Goal: Task Accomplishment & Management: Manage account settings

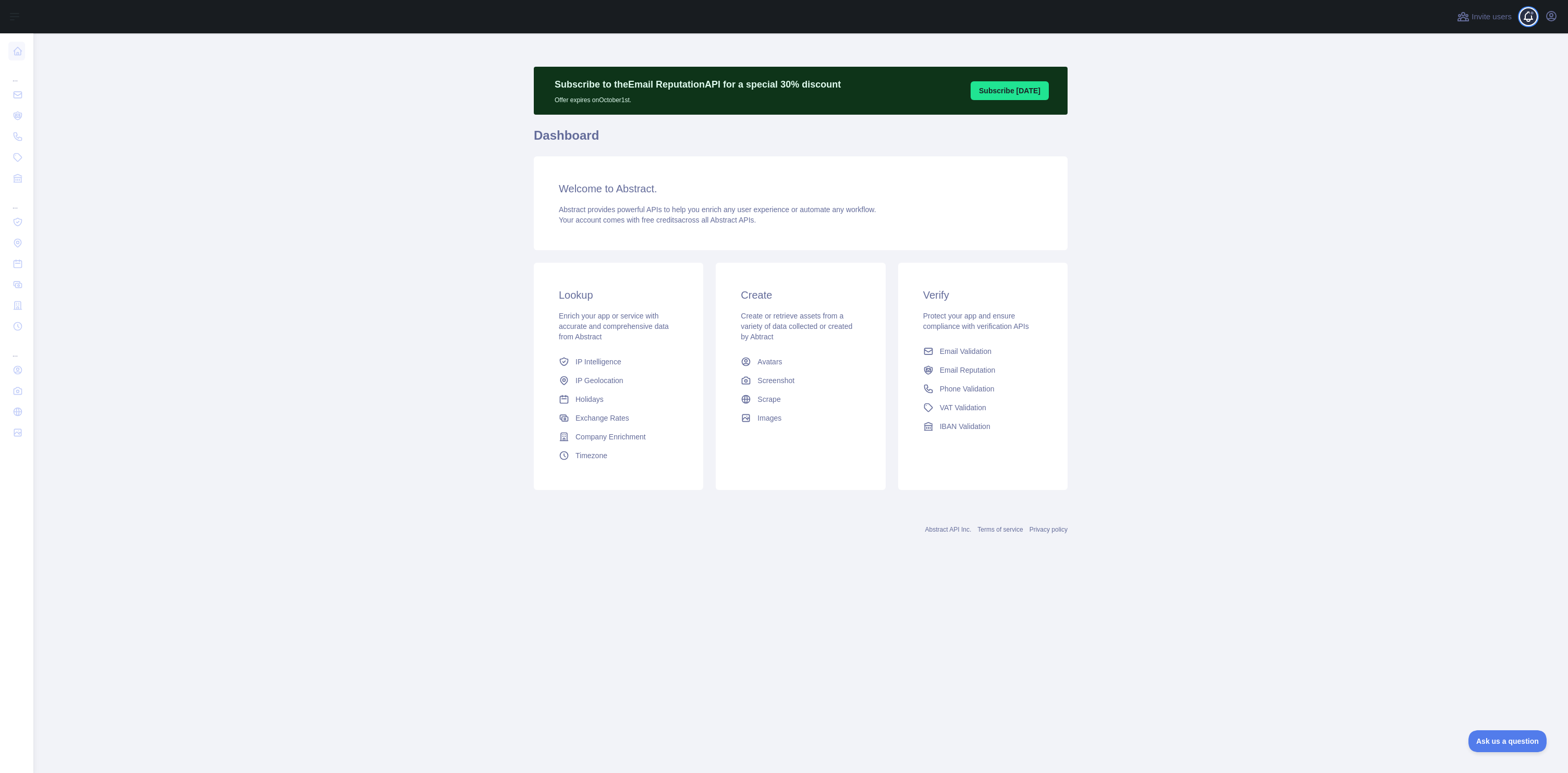
click at [1542, 20] on span at bounding box center [1532, 17] width 21 height 33
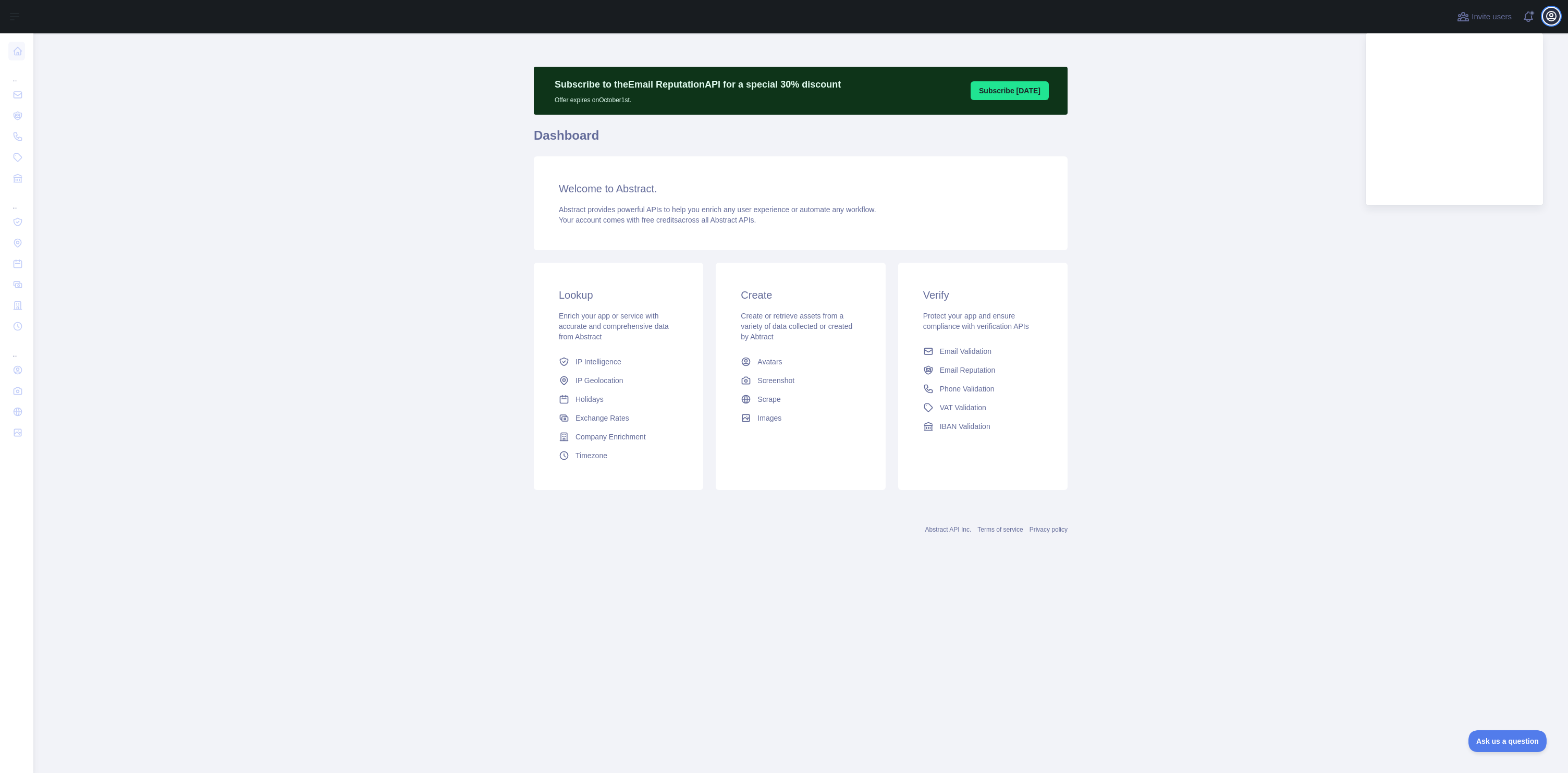
click at [1547, 20] on icon "button" at bounding box center [1551, 17] width 13 height 13
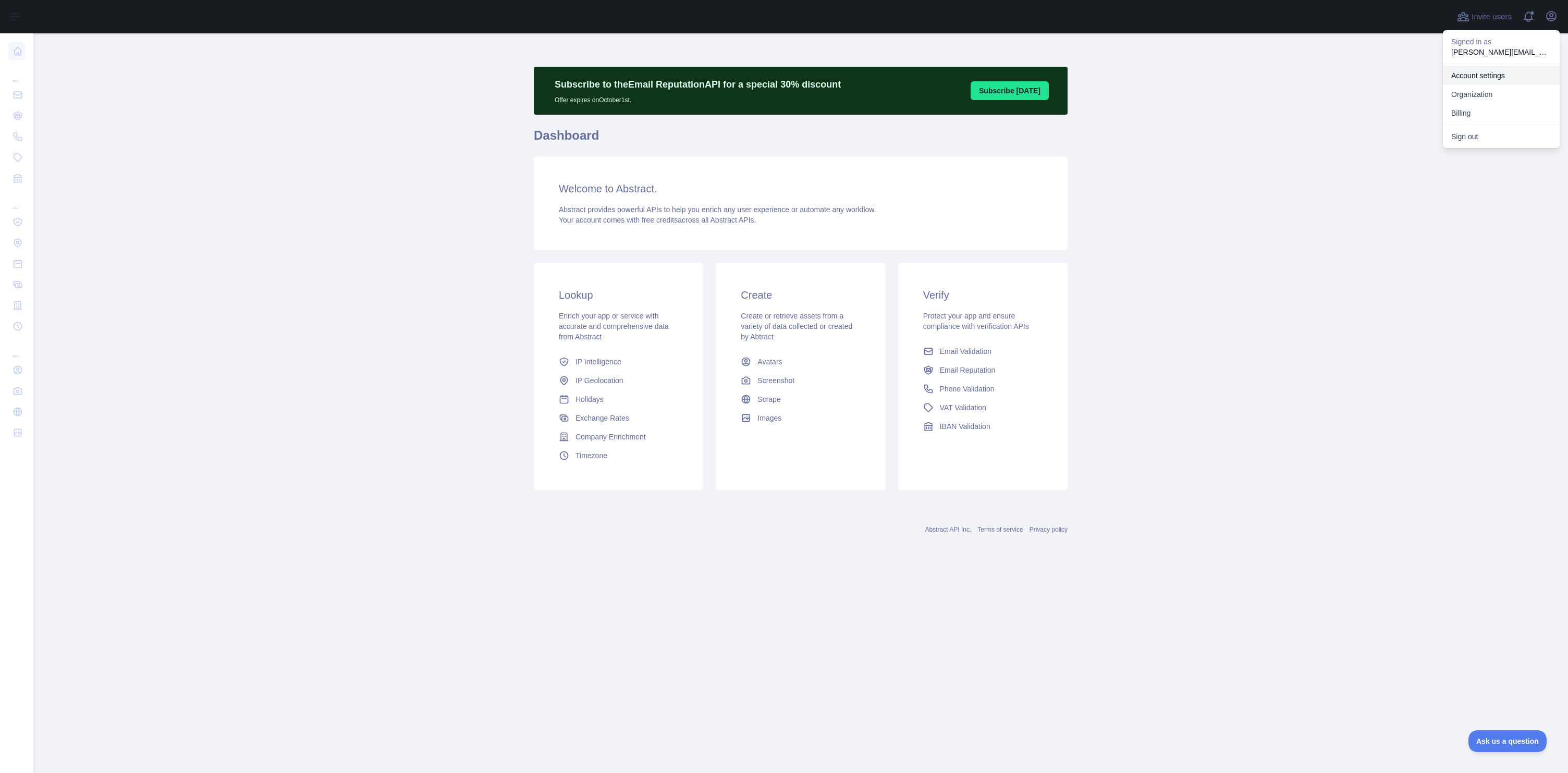
click at [1501, 79] on link "Account settings" at bounding box center [1501, 76] width 117 height 19
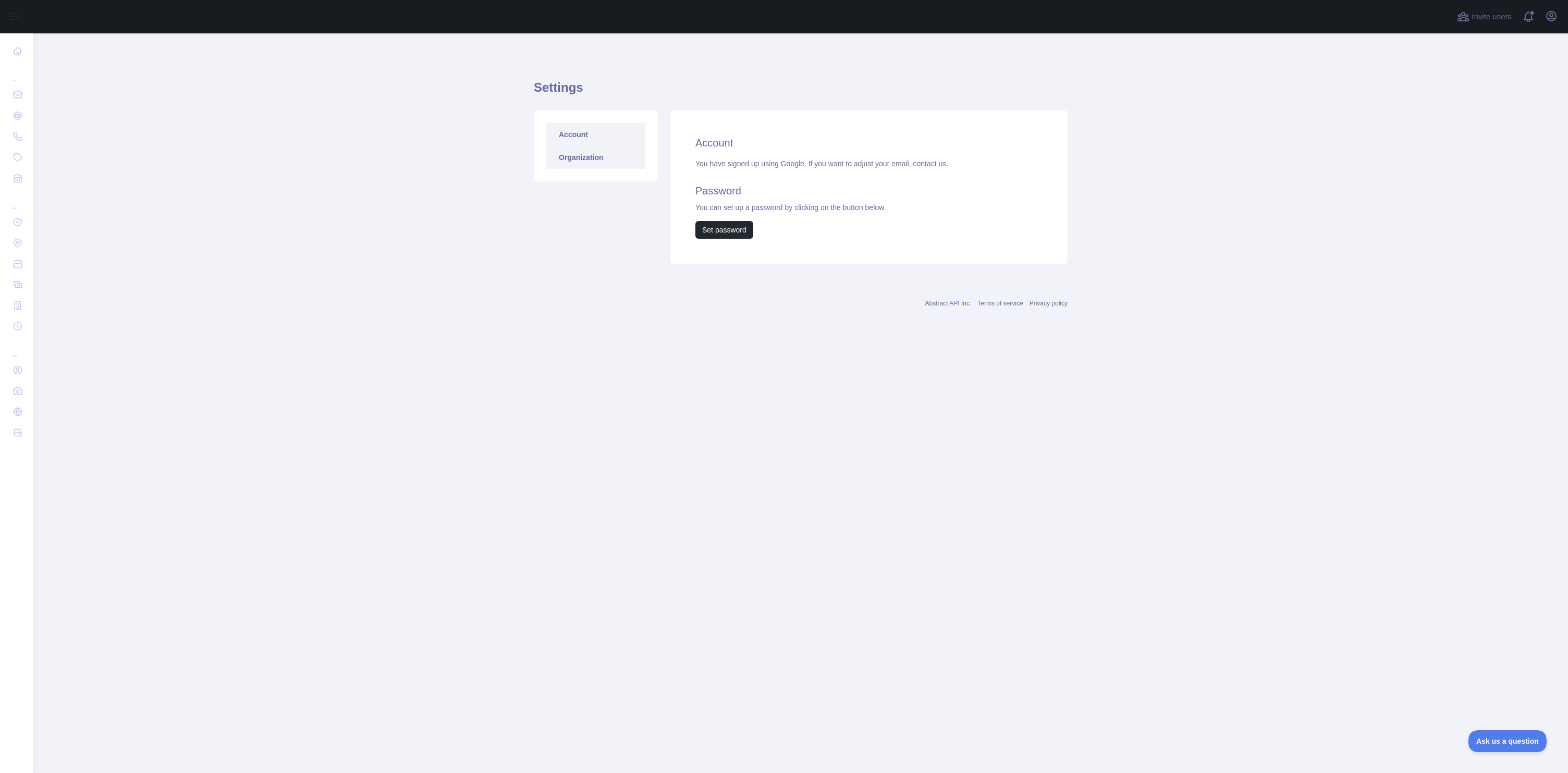
click at [575, 153] on link "Organization" at bounding box center [596, 158] width 99 height 23
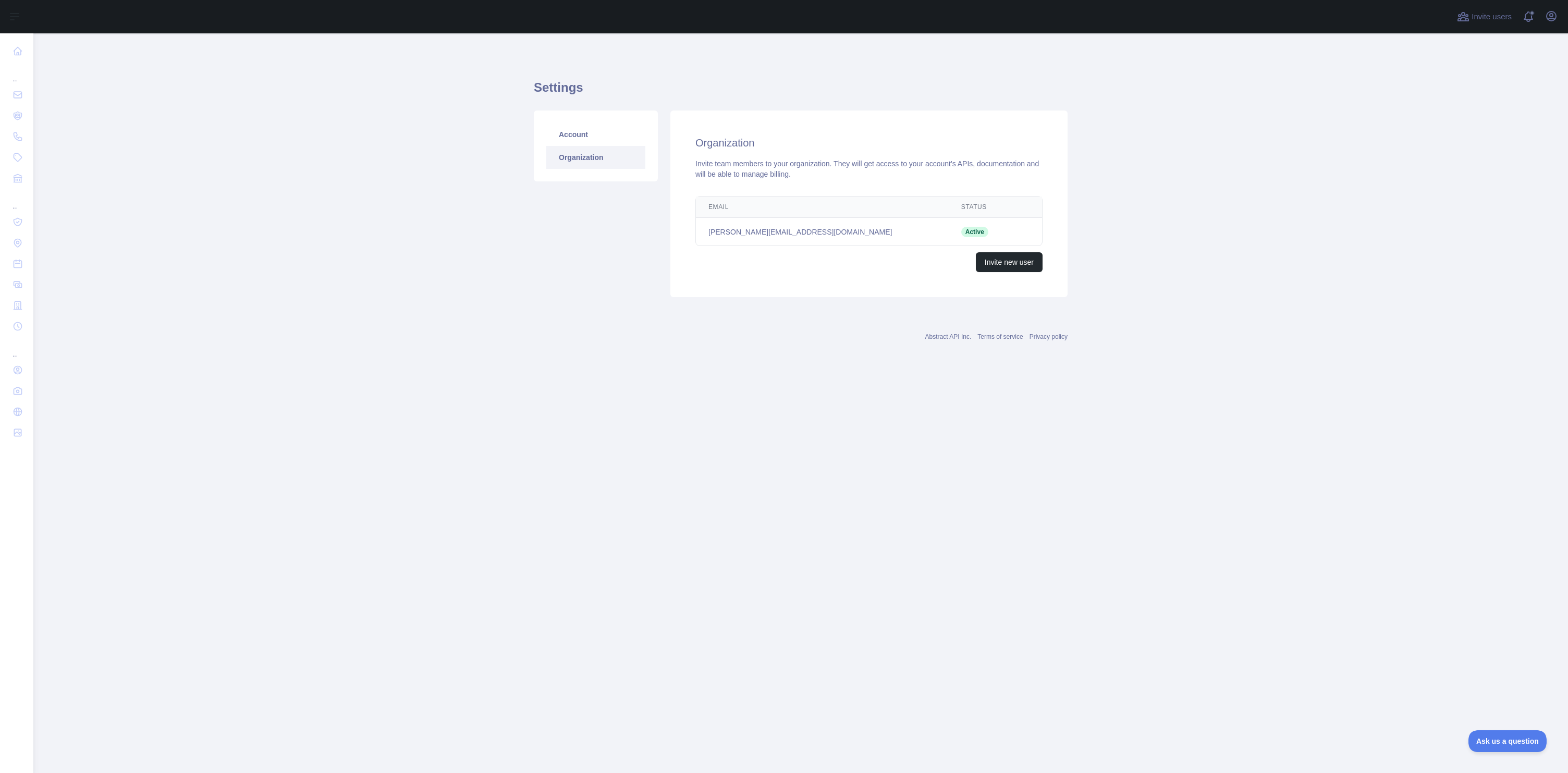
click at [801, 228] on td "paul@cyberdelic.com" at bounding box center [822, 232] width 253 height 28
click at [580, 127] on link "Account" at bounding box center [596, 135] width 99 height 23
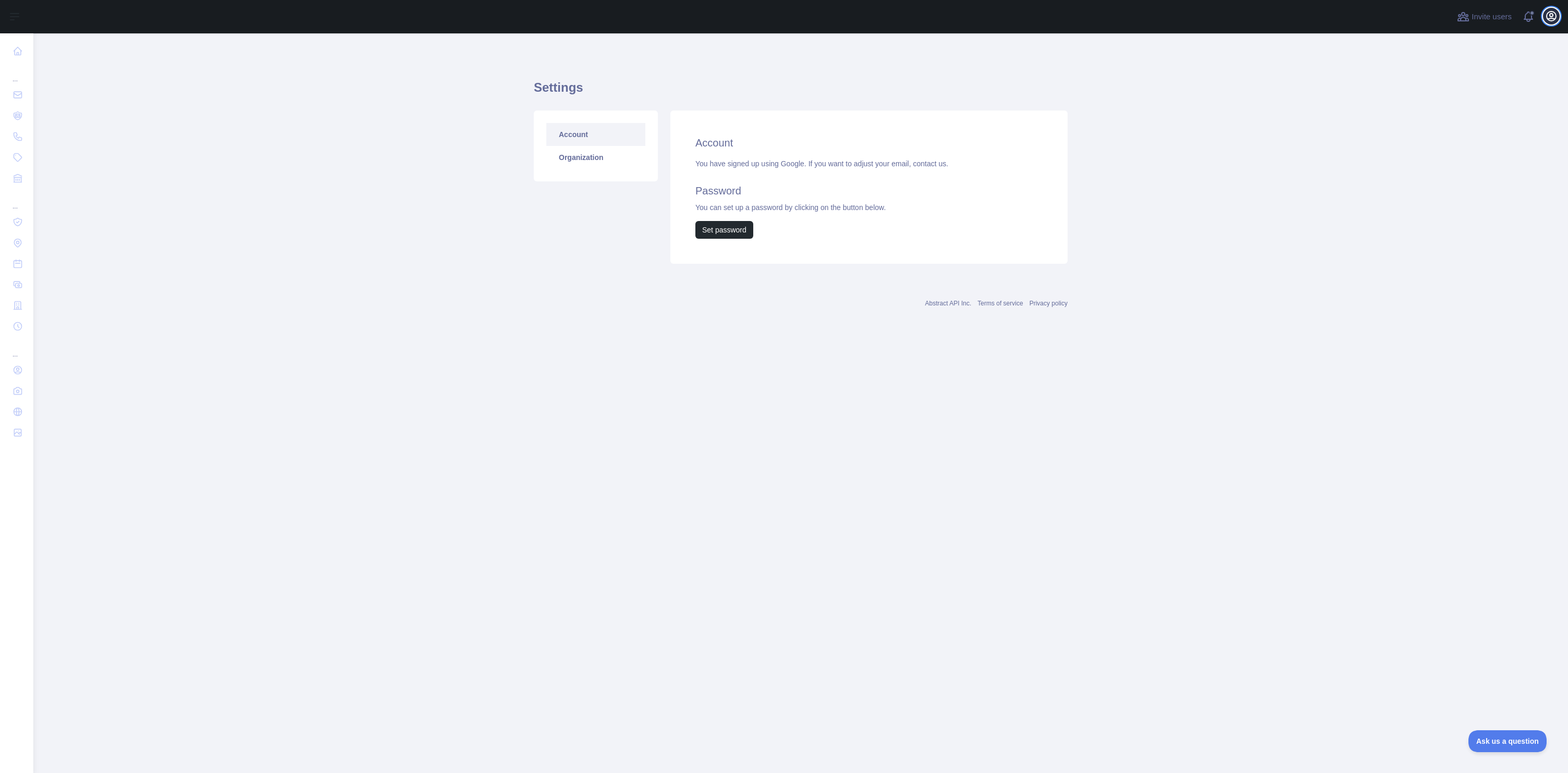
click at [1552, 13] on icon "button" at bounding box center [1551, 16] width 10 height 10
click at [1457, 111] on button "Billing" at bounding box center [1501, 113] width 117 height 19
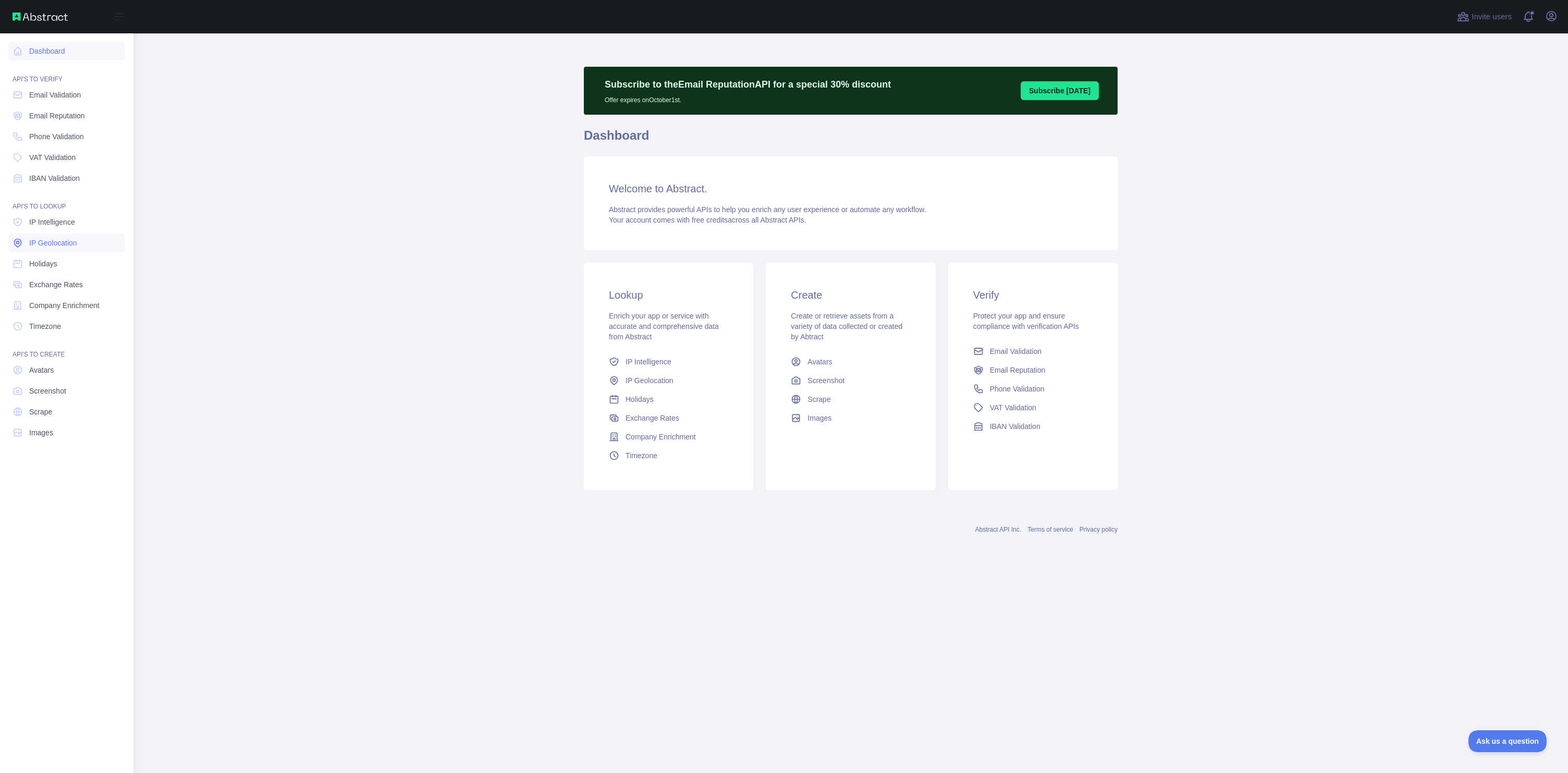
click at [60, 239] on span "IP Geolocation" at bounding box center [53, 243] width 48 height 10
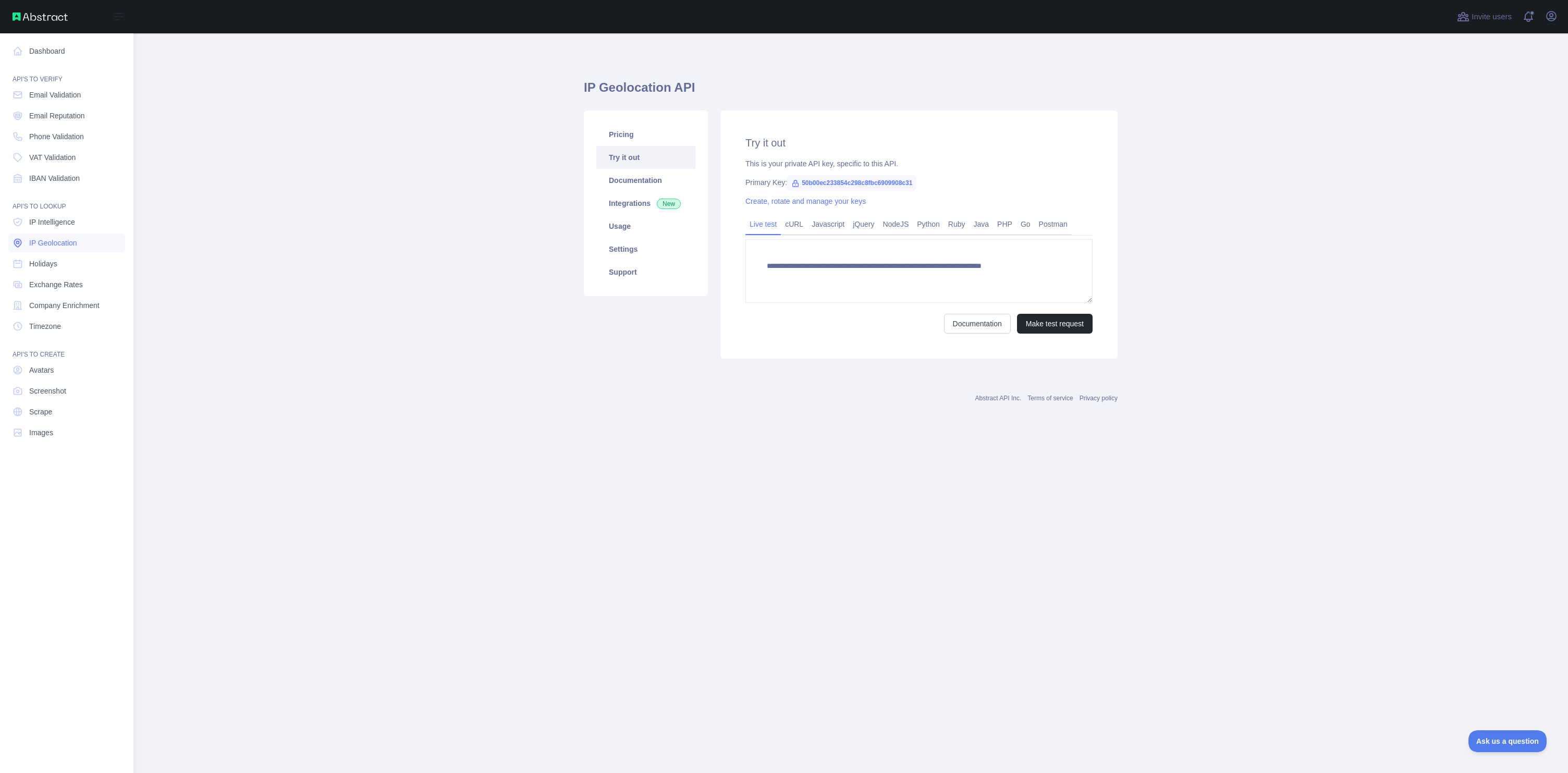
type textarea "**********"
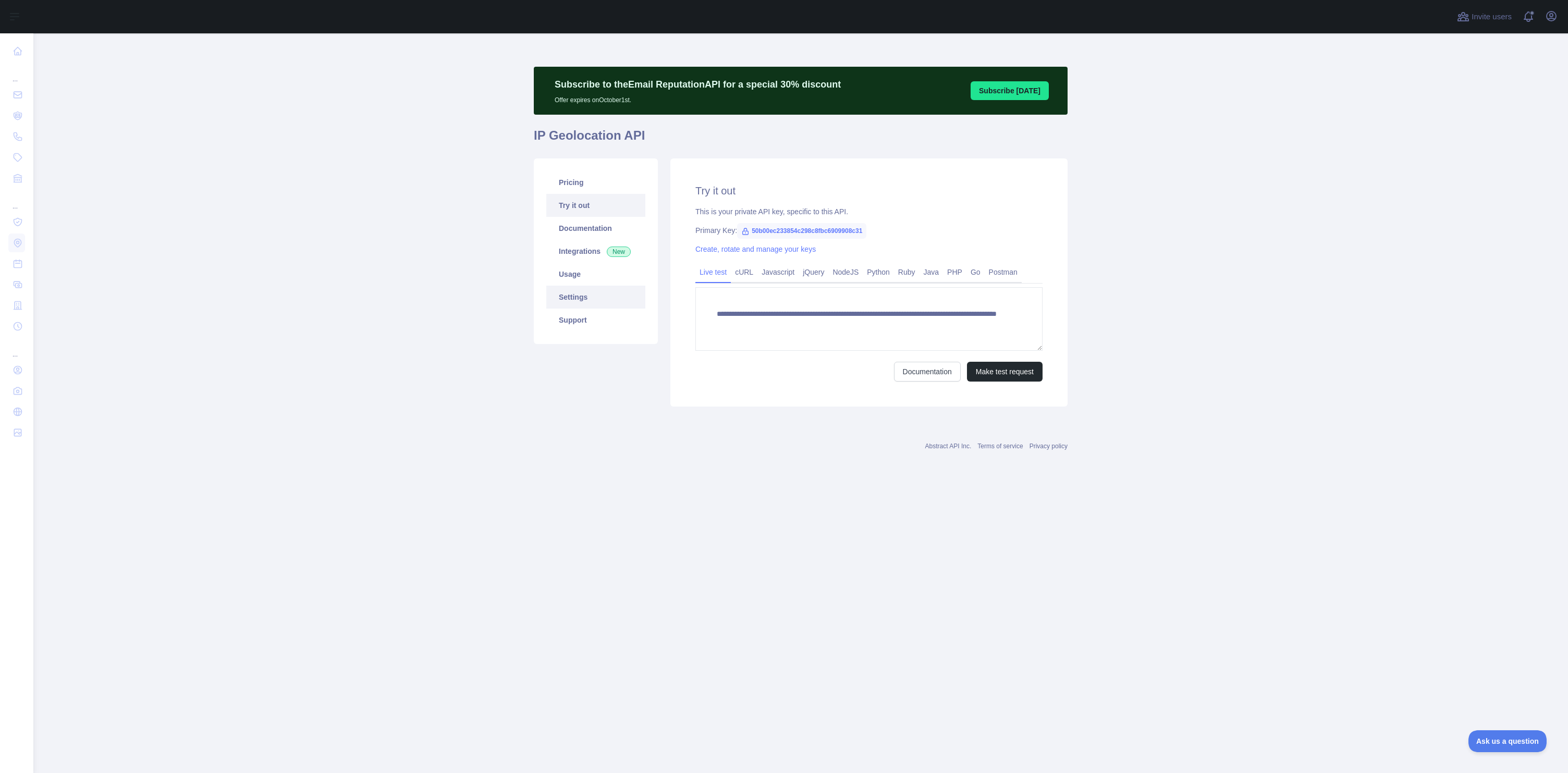
click at [587, 303] on link "Settings" at bounding box center [596, 297] width 99 height 23
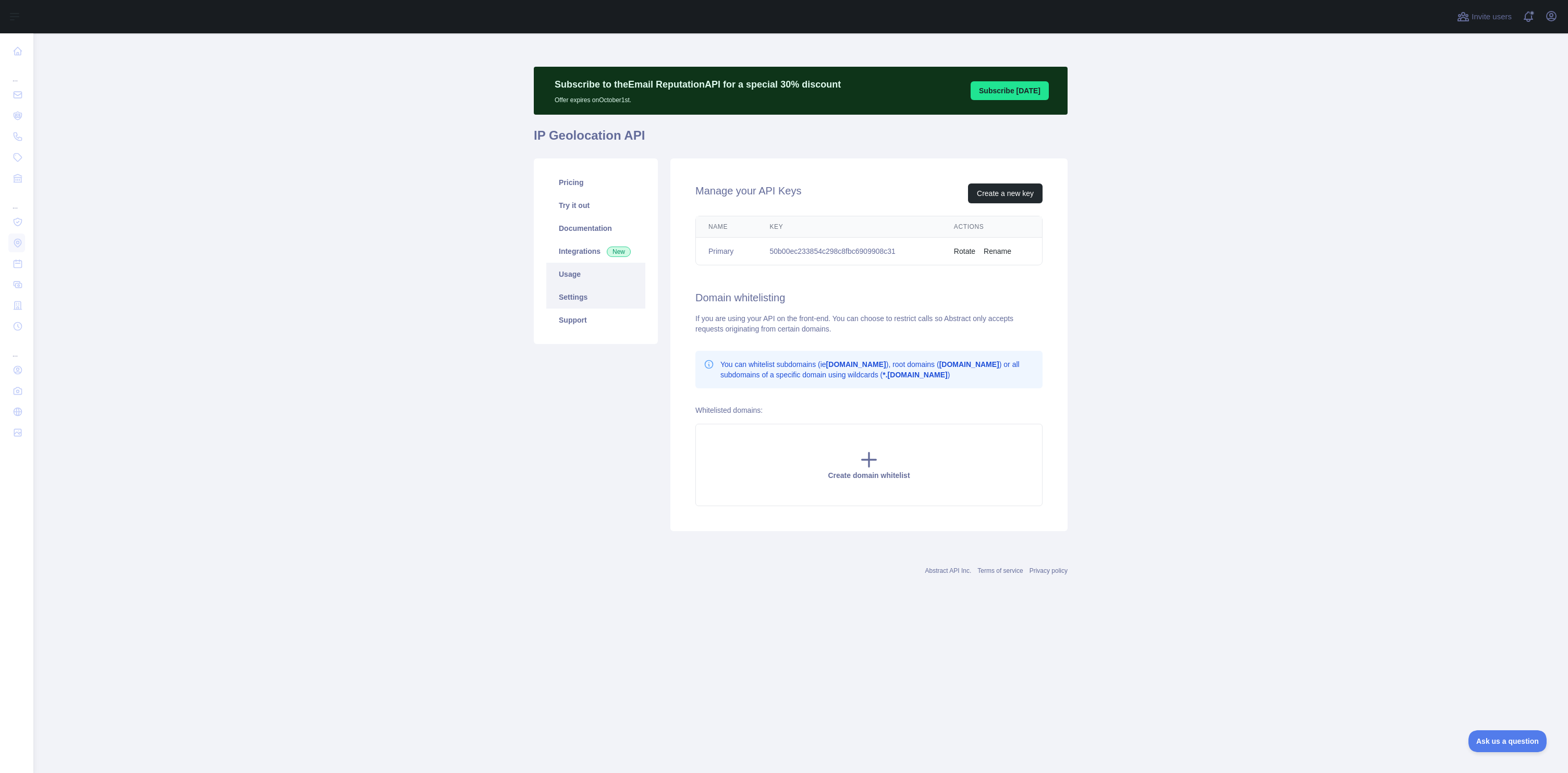
click at [570, 270] on link "Usage" at bounding box center [596, 274] width 99 height 23
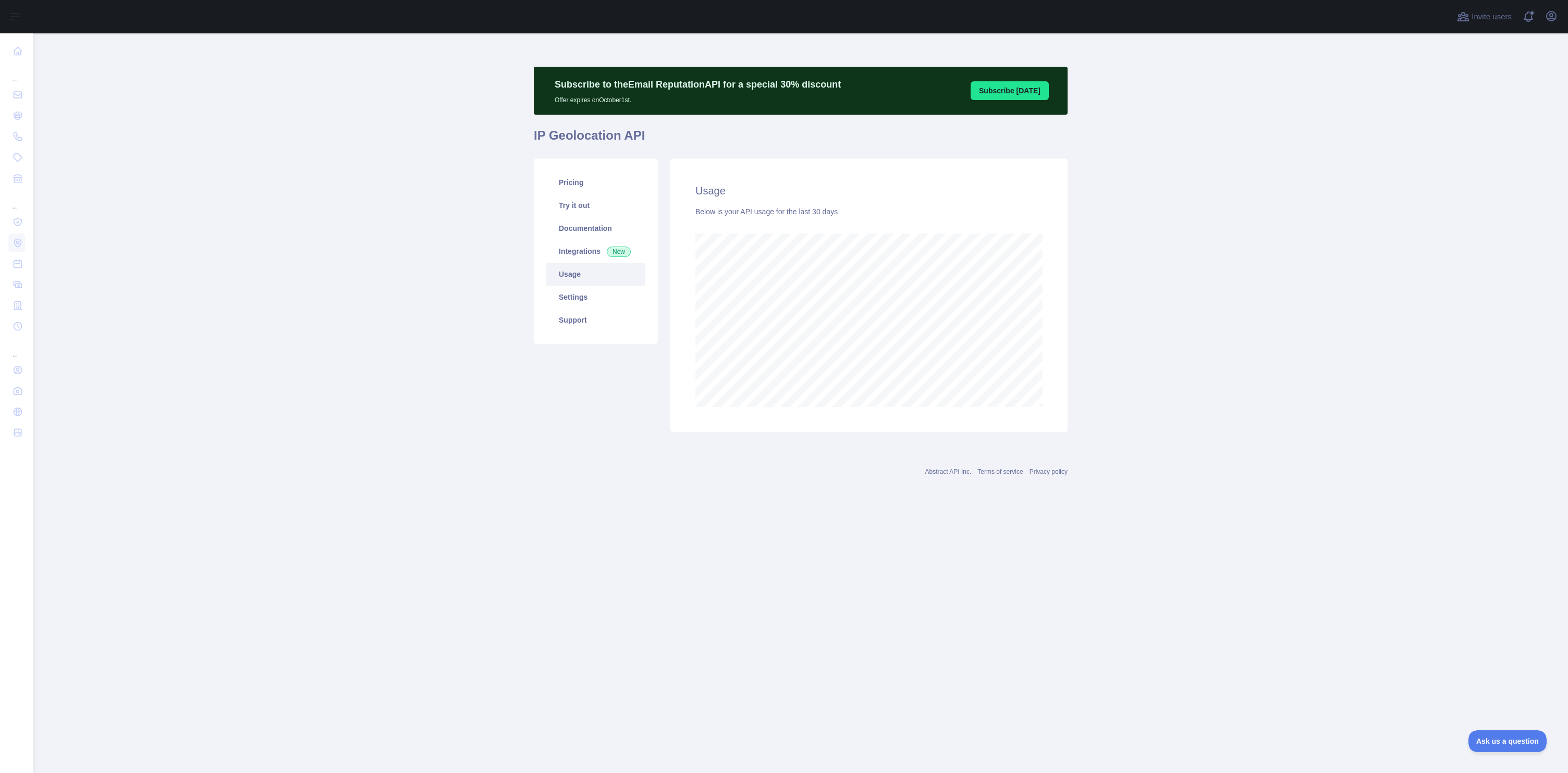
scroll to position [740, 1534]
click at [592, 306] on link "Settings" at bounding box center [596, 297] width 99 height 23
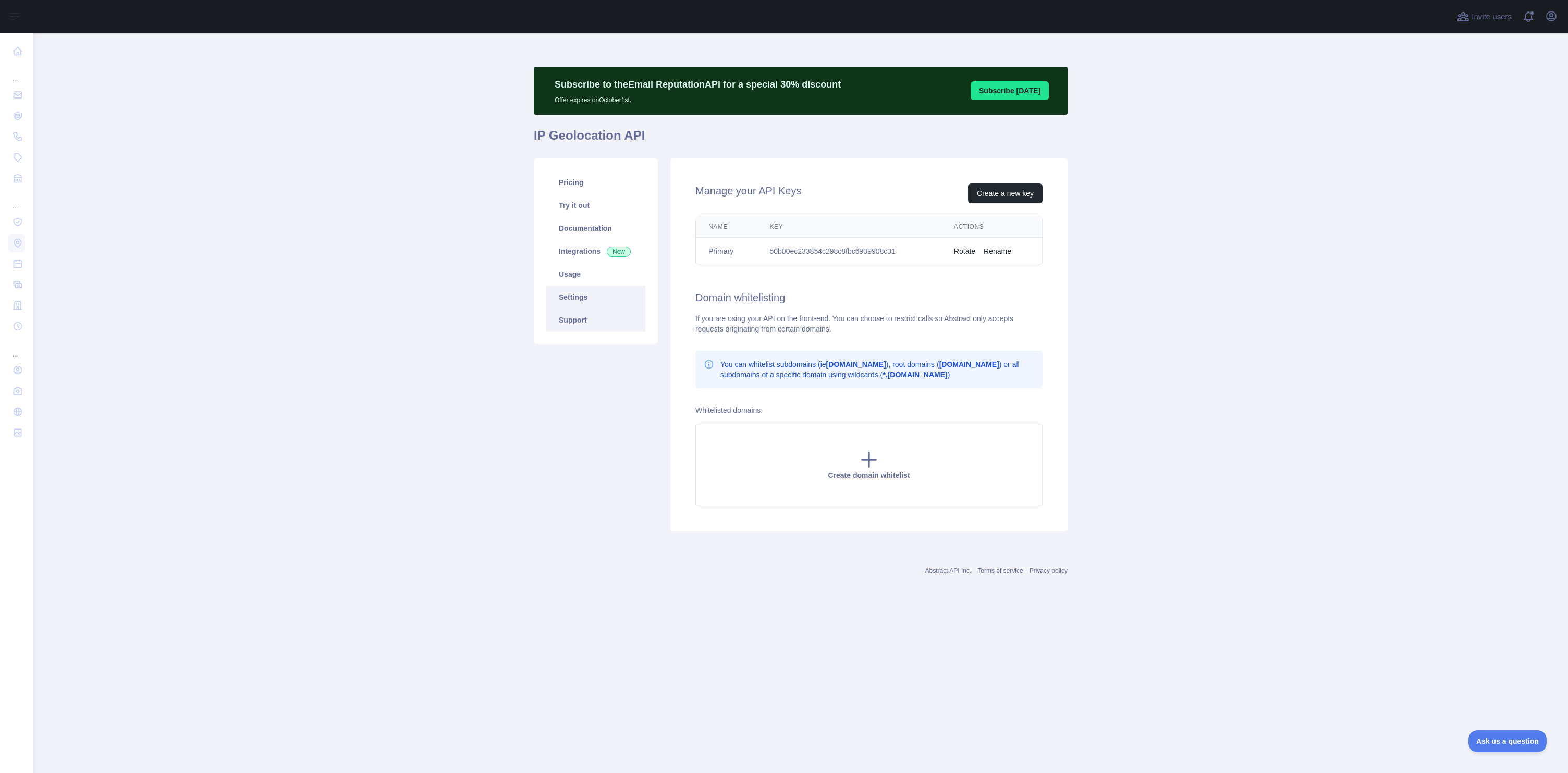
click at [573, 327] on link "Support" at bounding box center [596, 320] width 99 height 23
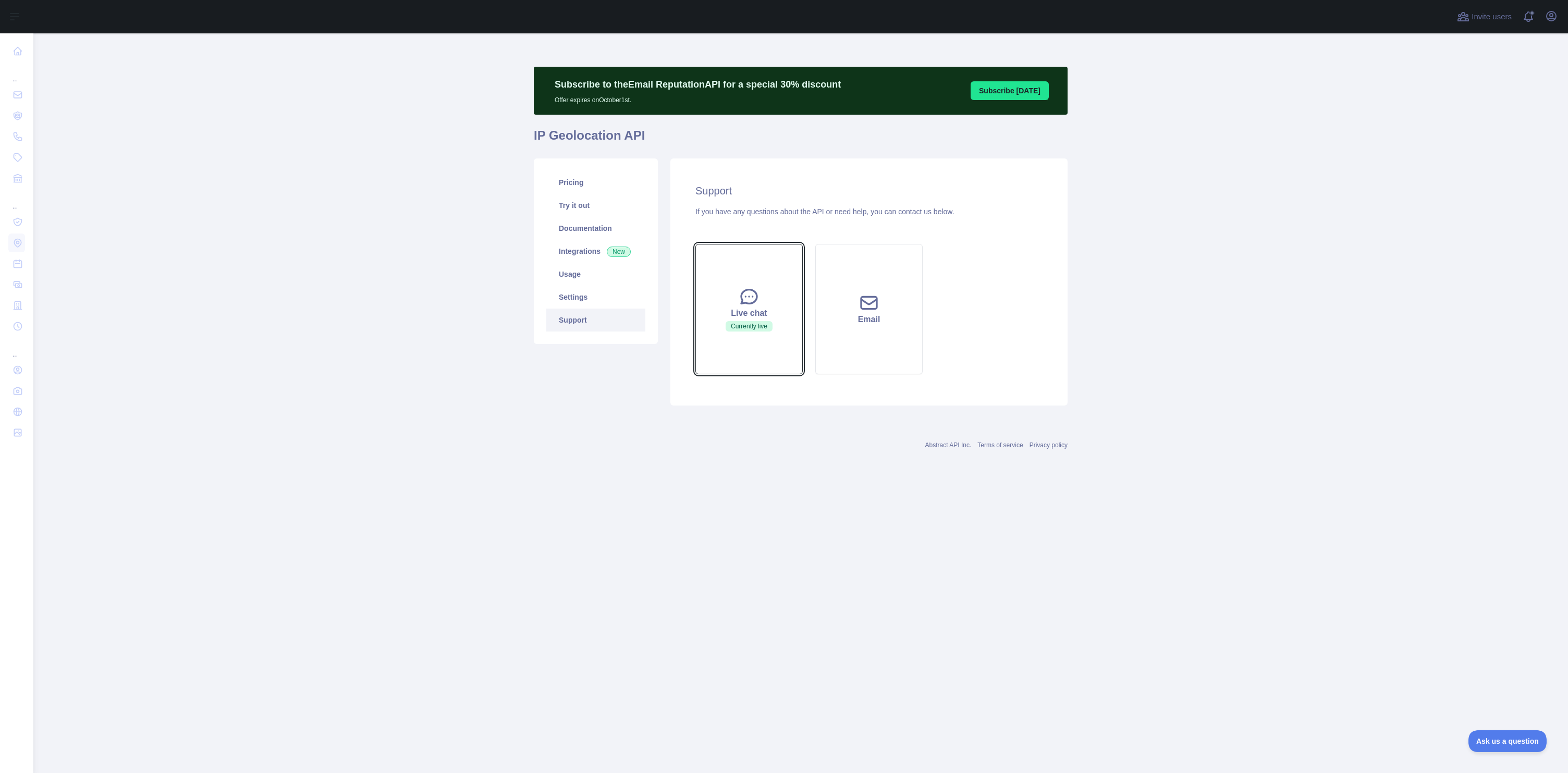
click at [737, 305] on button "Live chat Currently live" at bounding box center [749, 309] width 107 height 130
click at [767, 332] on button "Live chat Currently live" at bounding box center [749, 309] width 107 height 130
click at [1490, 729] on div "Ask us a question" at bounding box center [1503, 740] width 79 height 22
click at [1476, 736] on span "Ask us a question" at bounding box center [1502, 739] width 78 height 7
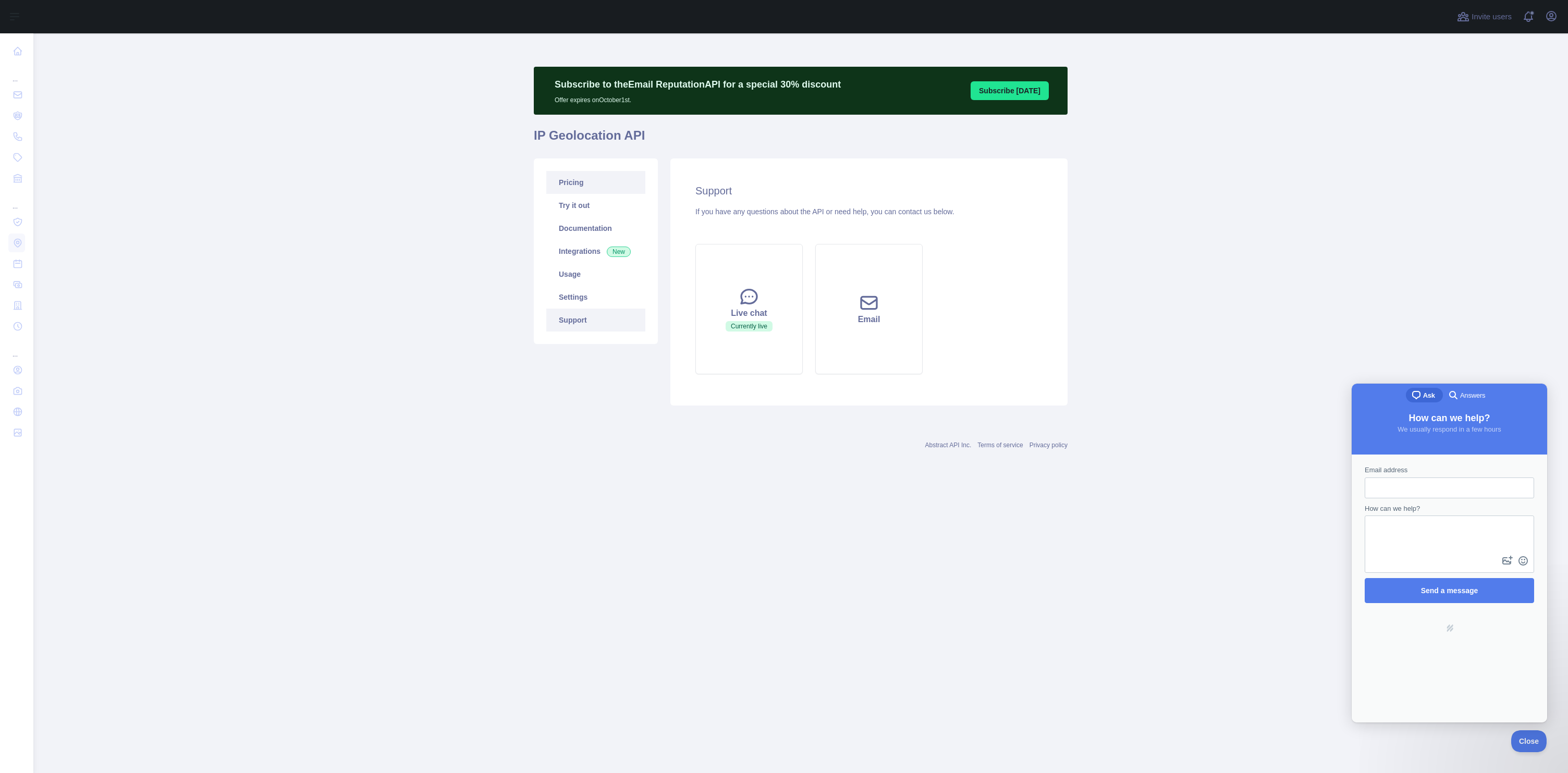
click at [572, 187] on link "Pricing" at bounding box center [596, 182] width 99 height 23
click at [1001, 360] on button "Change plan" at bounding box center [1013, 361] width 59 height 20
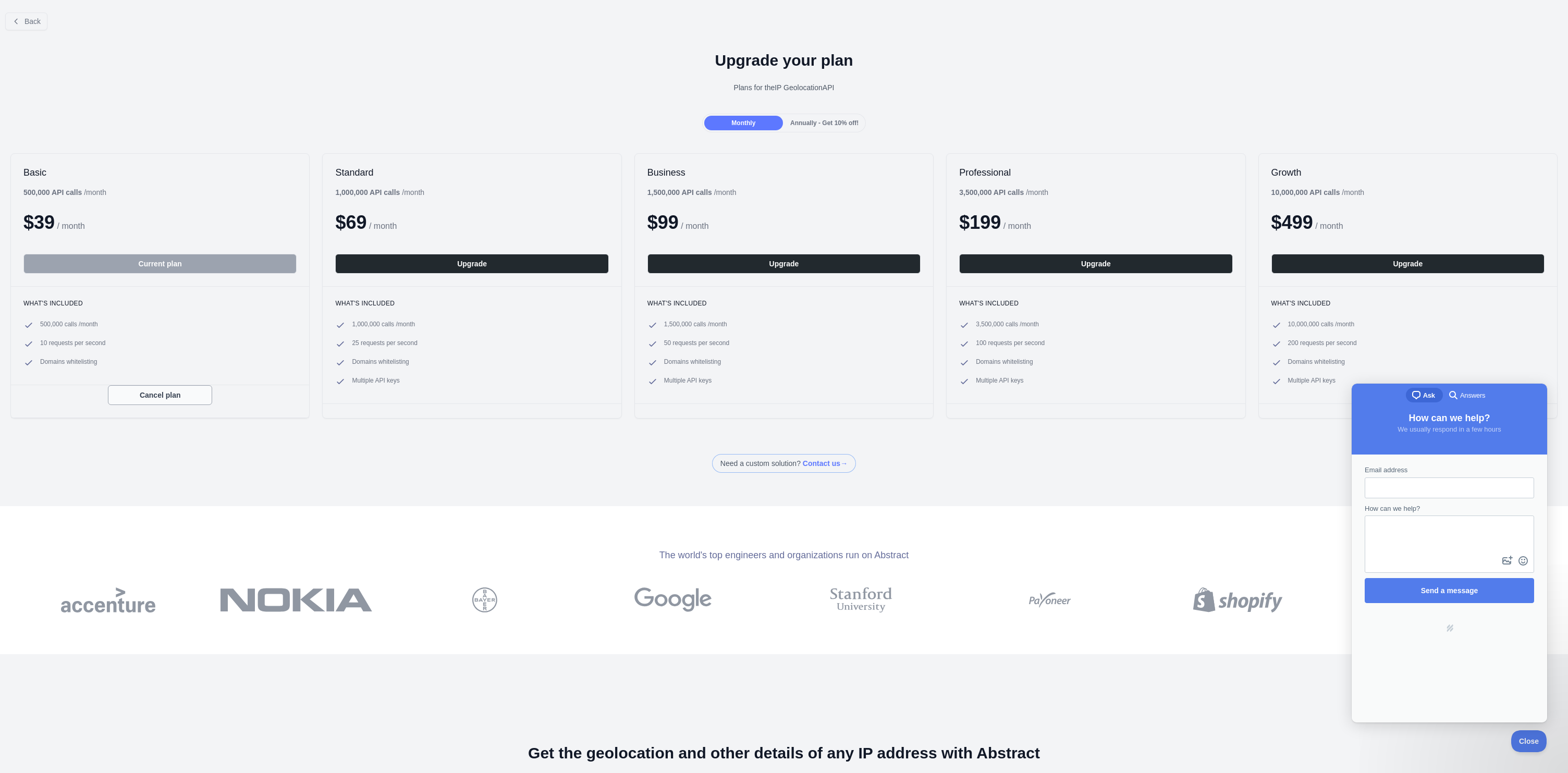
click at [172, 393] on button "Cancel plan" at bounding box center [160, 395] width 104 height 20
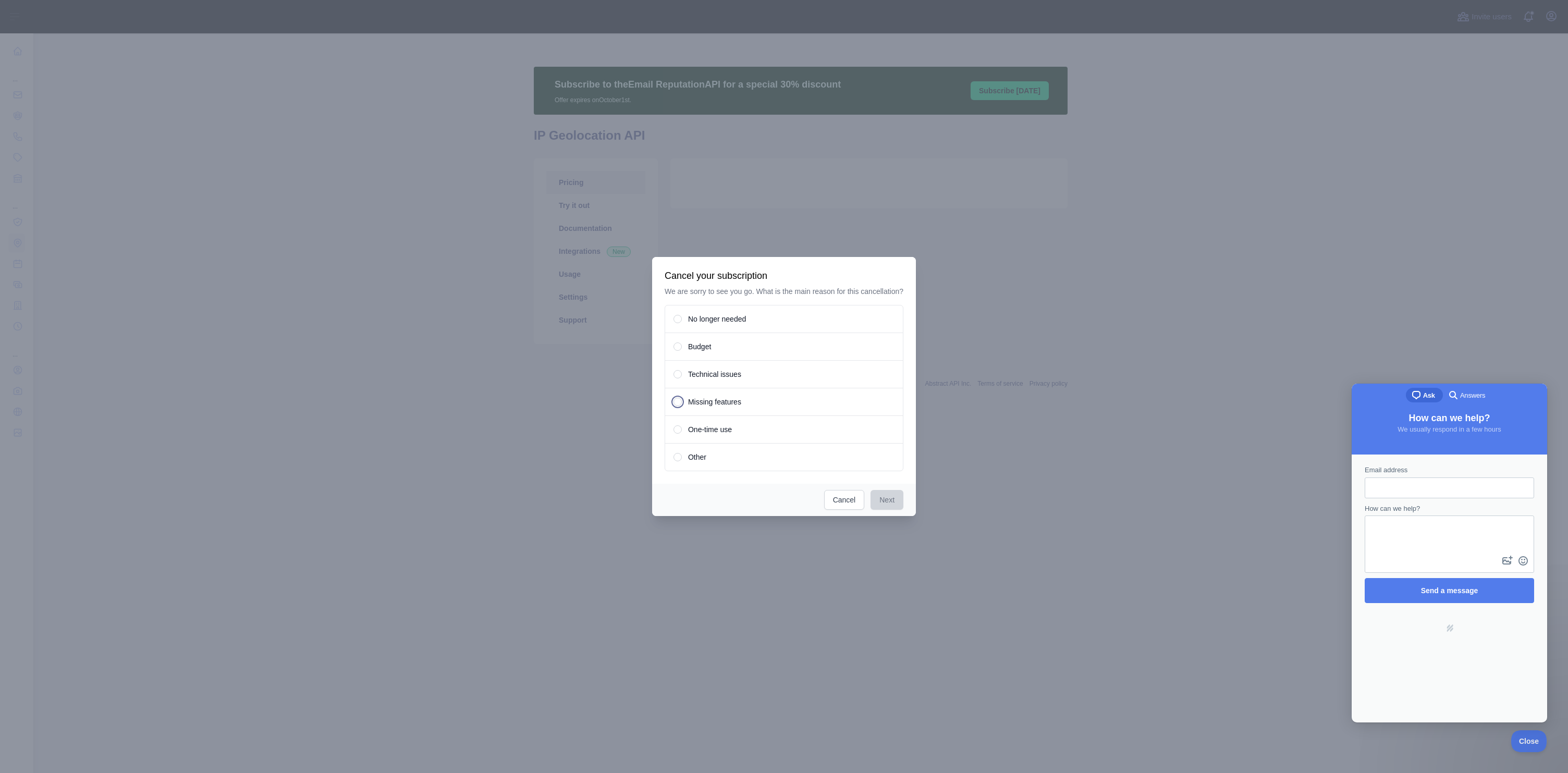
click at [694, 407] on span "Missing features" at bounding box center [715, 402] width 53 height 10
click at [686, 458] on div "Other" at bounding box center [784, 457] width 239 height 28
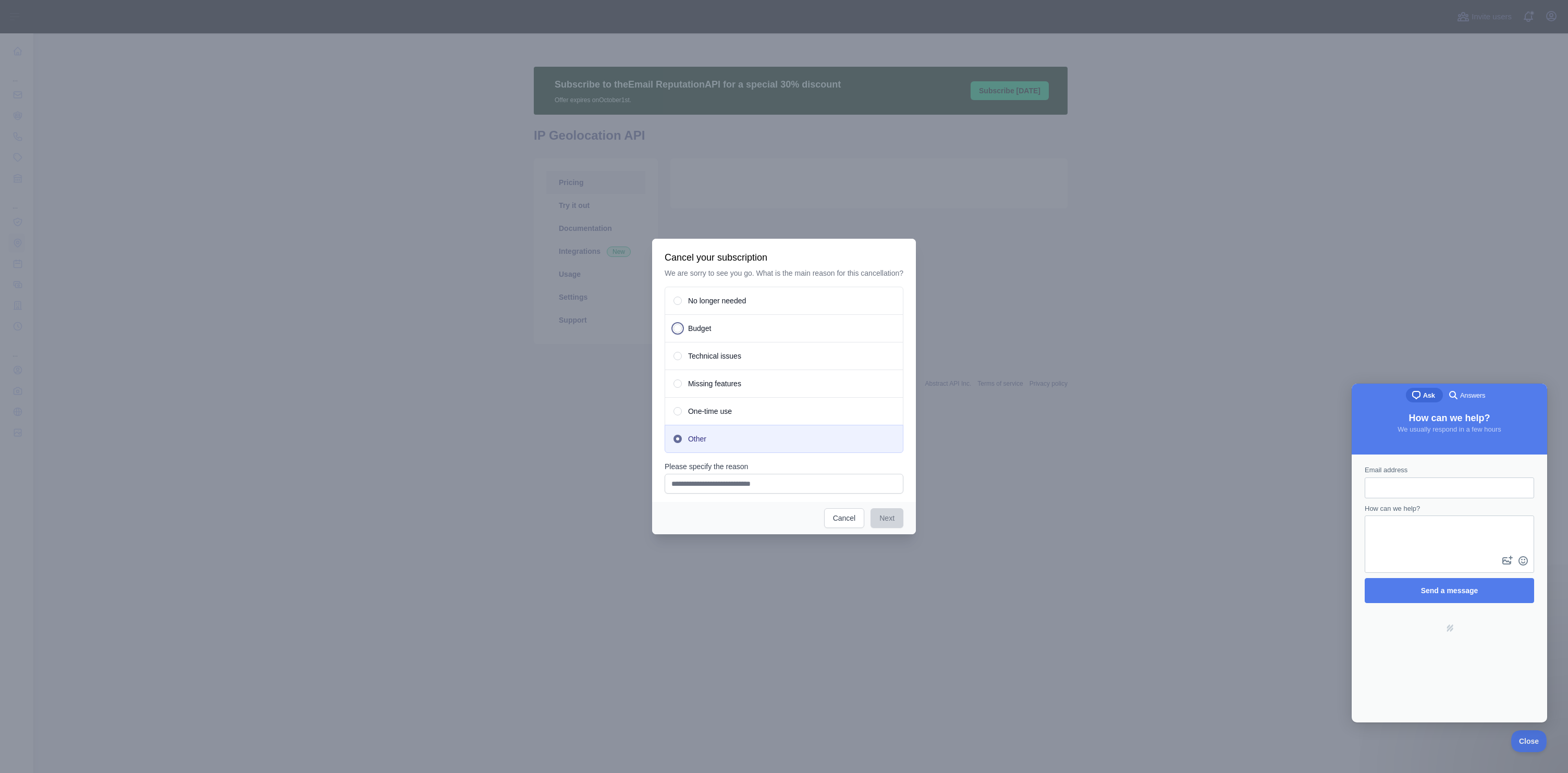
click at [688, 331] on span "Budget" at bounding box center [700, 328] width 23 height 10
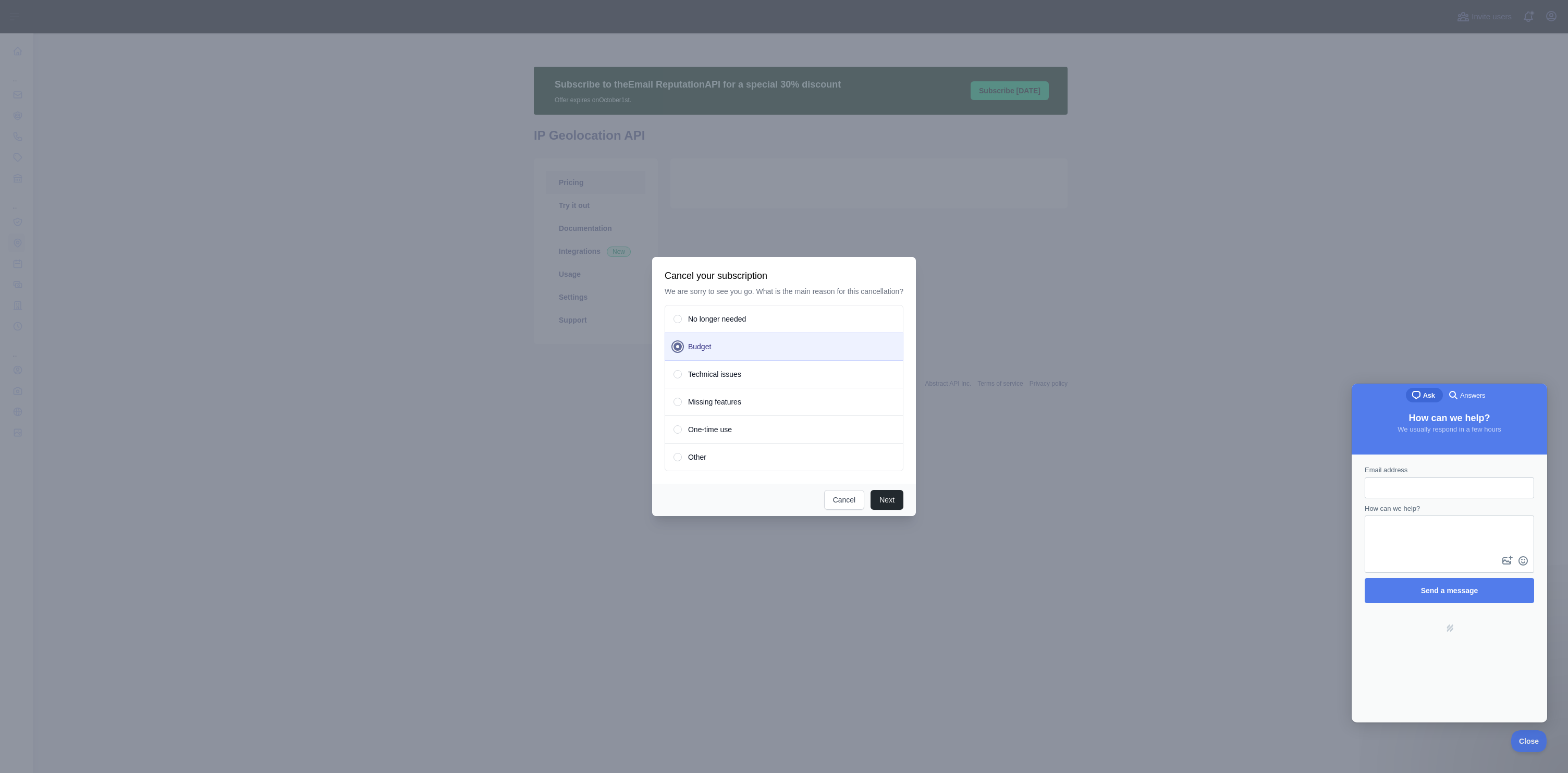
click at [697, 324] on span "No longer needed" at bounding box center [717, 319] width 58 height 10
click at [897, 505] on button "Next" at bounding box center [887, 500] width 33 height 20
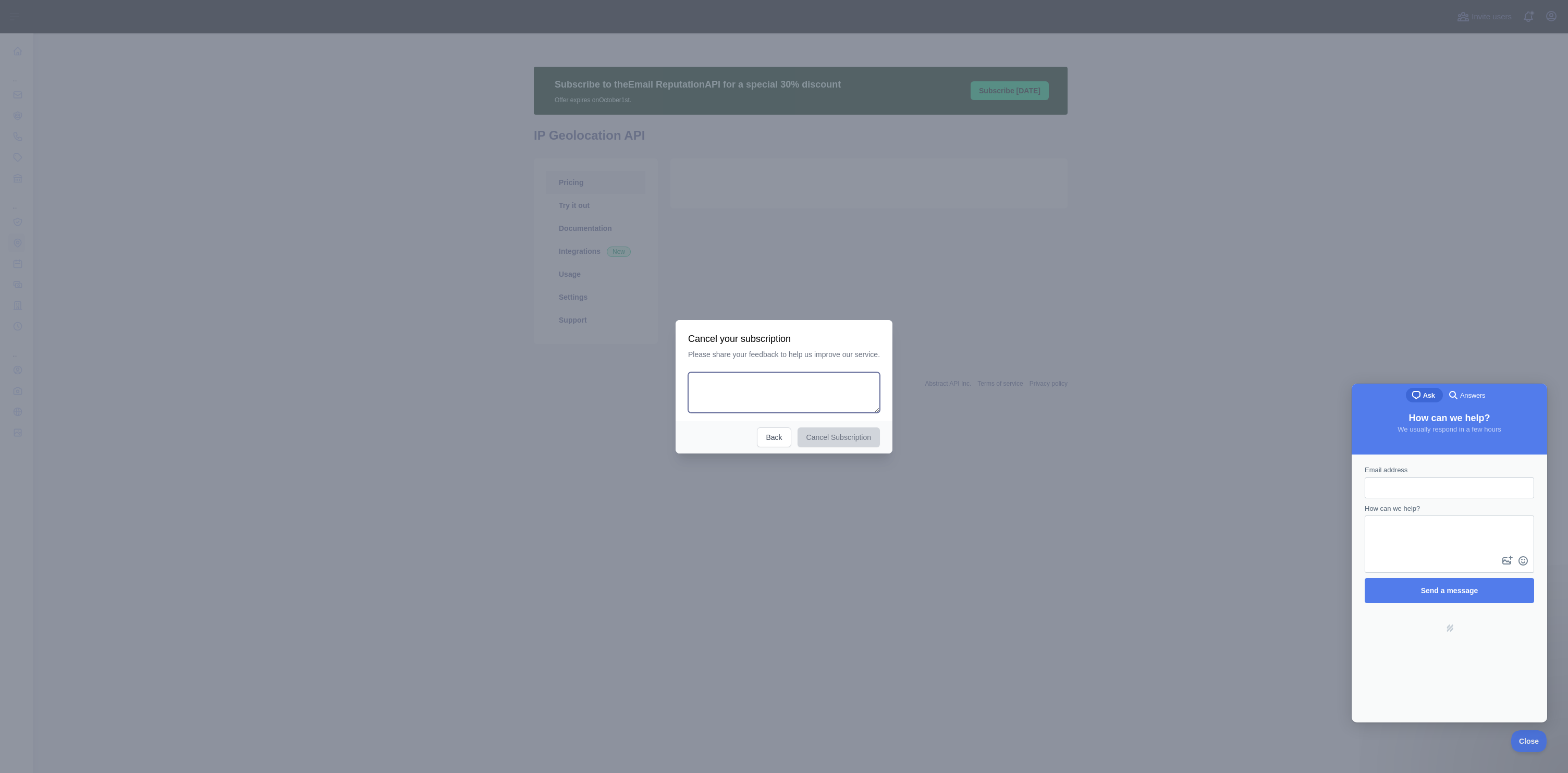
click at [781, 400] on textarea at bounding box center [784, 393] width 192 height 41
type textarea "**********"
click at [849, 437] on button "Cancel Subscription" at bounding box center [842, 437] width 83 height 20
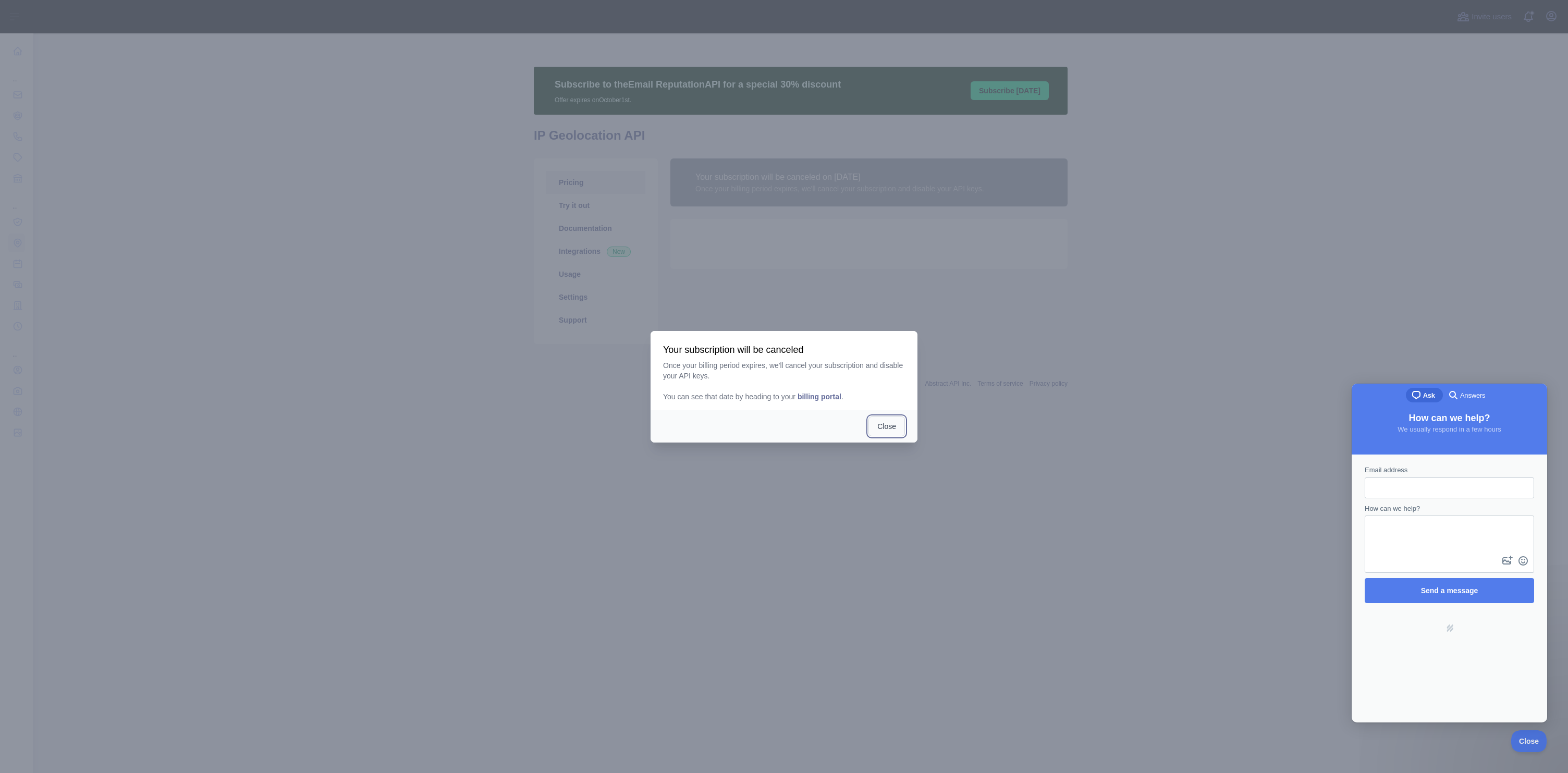
click at [882, 432] on button "Close" at bounding box center [886, 426] width 36 height 20
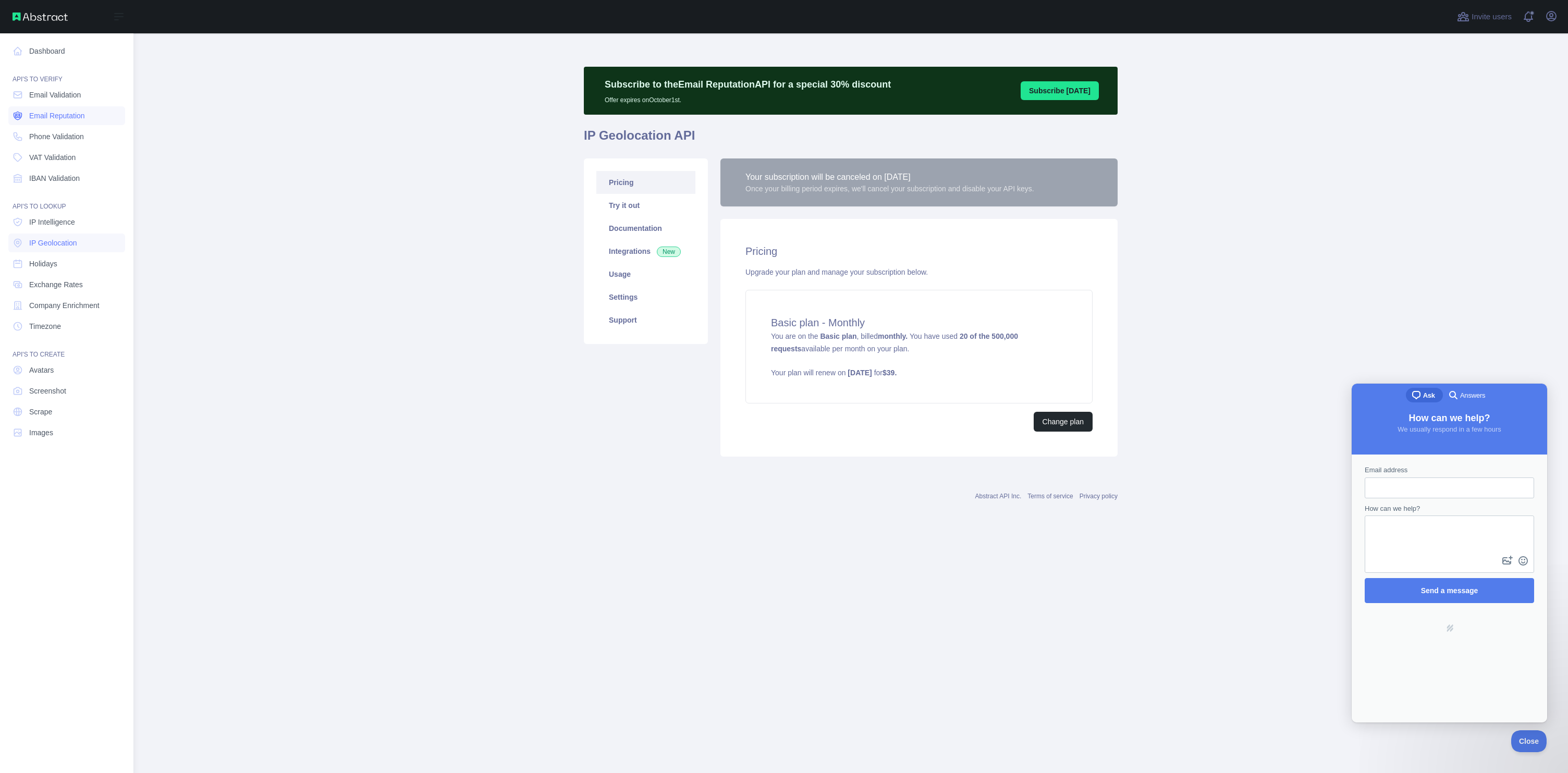
click at [29, 119] on span "Email Reputation" at bounding box center [57, 116] width 56 height 10
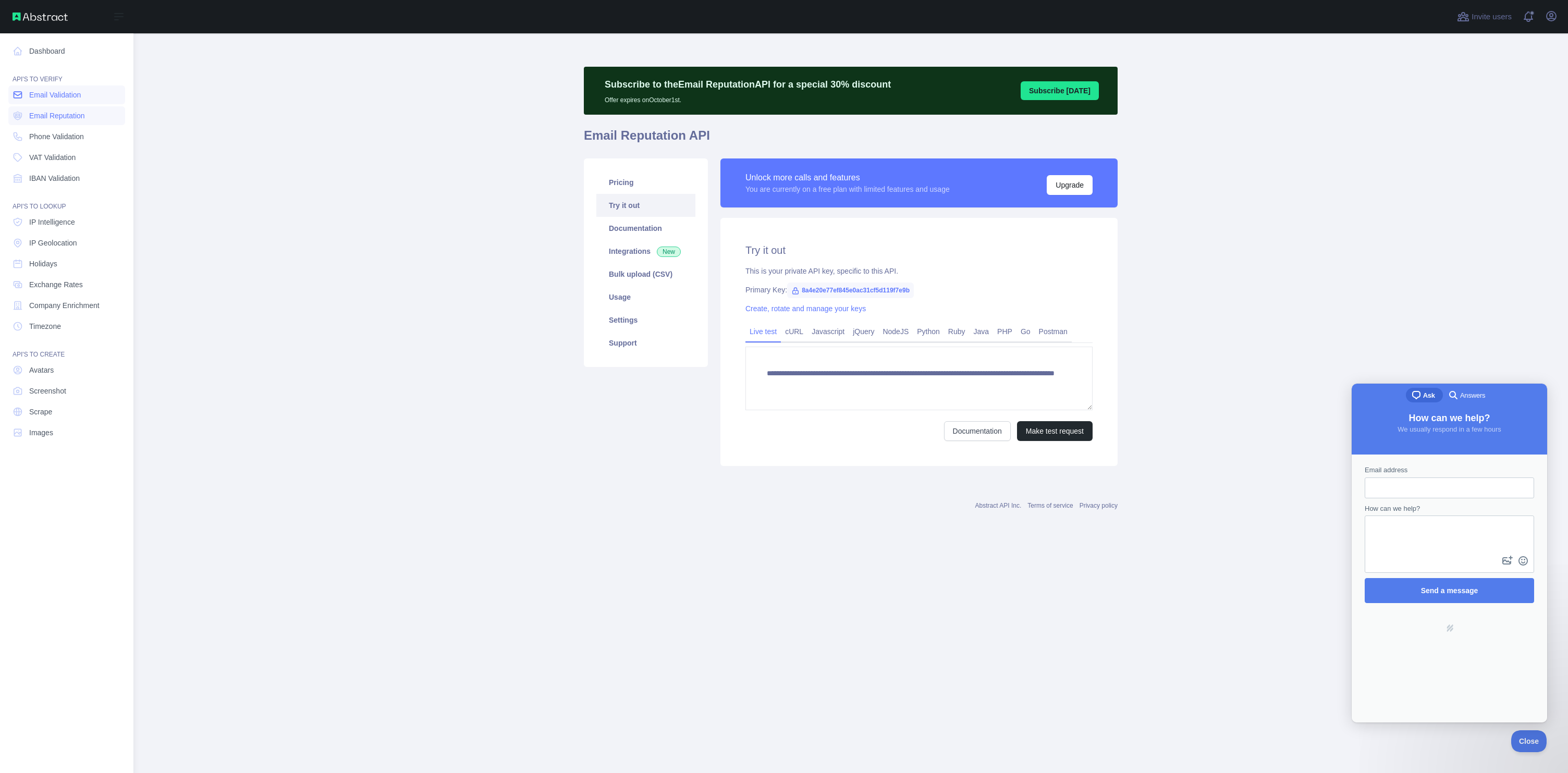
click at [37, 97] on span "Email Validation" at bounding box center [55, 95] width 51 height 10
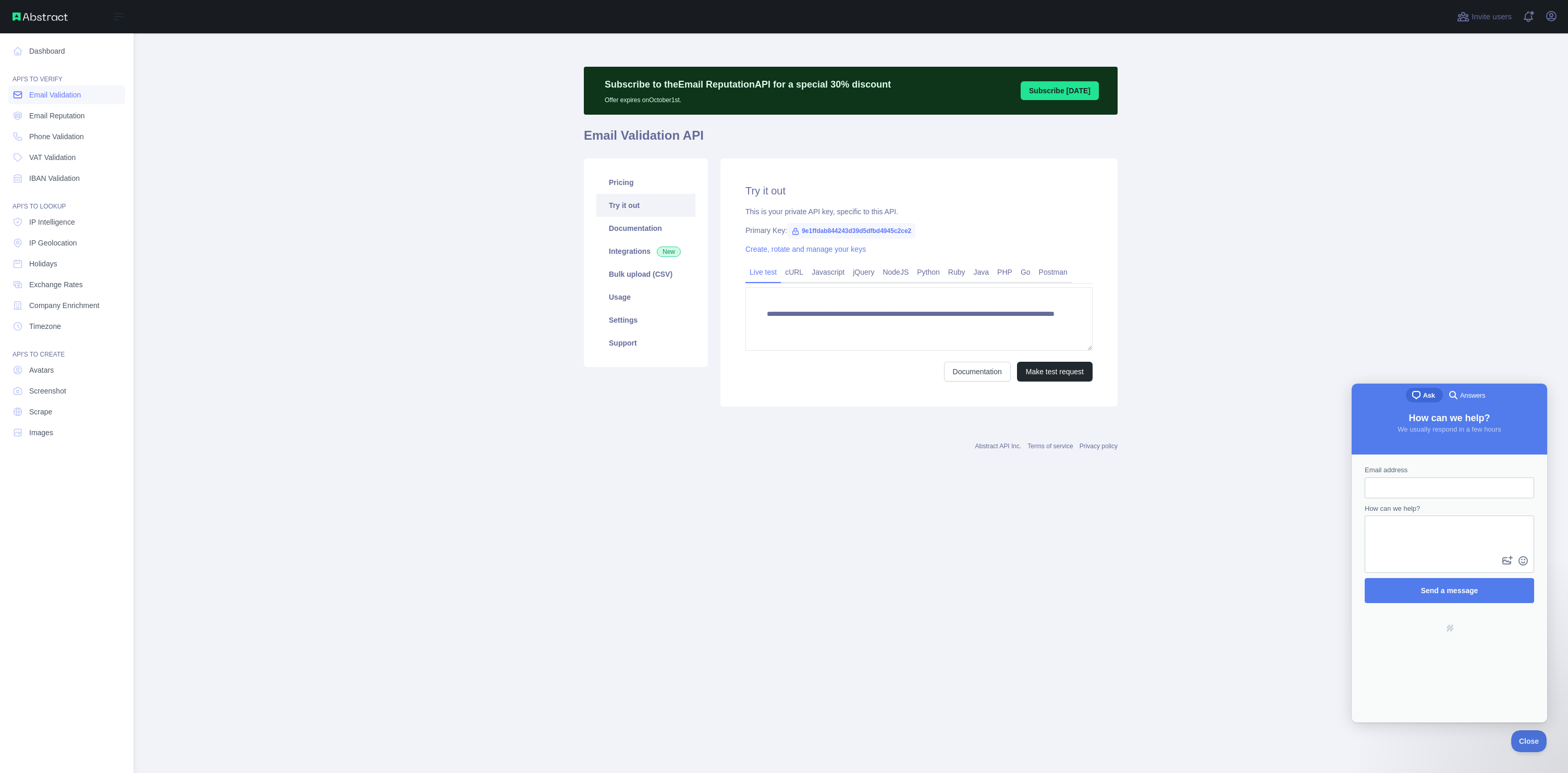
click at [51, 97] on span "Email Validation" at bounding box center [55, 95] width 51 height 10
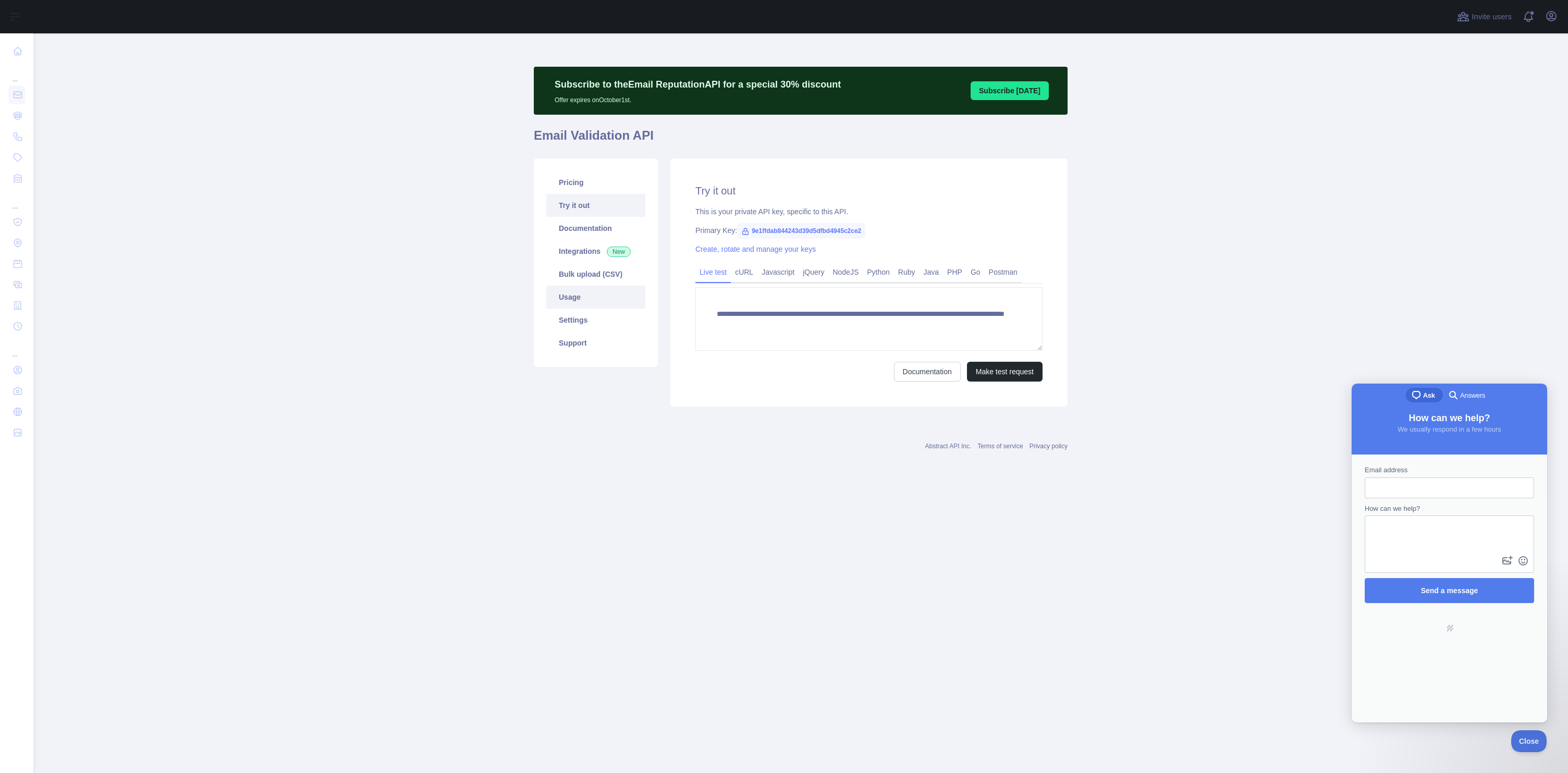
click at [578, 304] on link "Usage" at bounding box center [596, 297] width 99 height 23
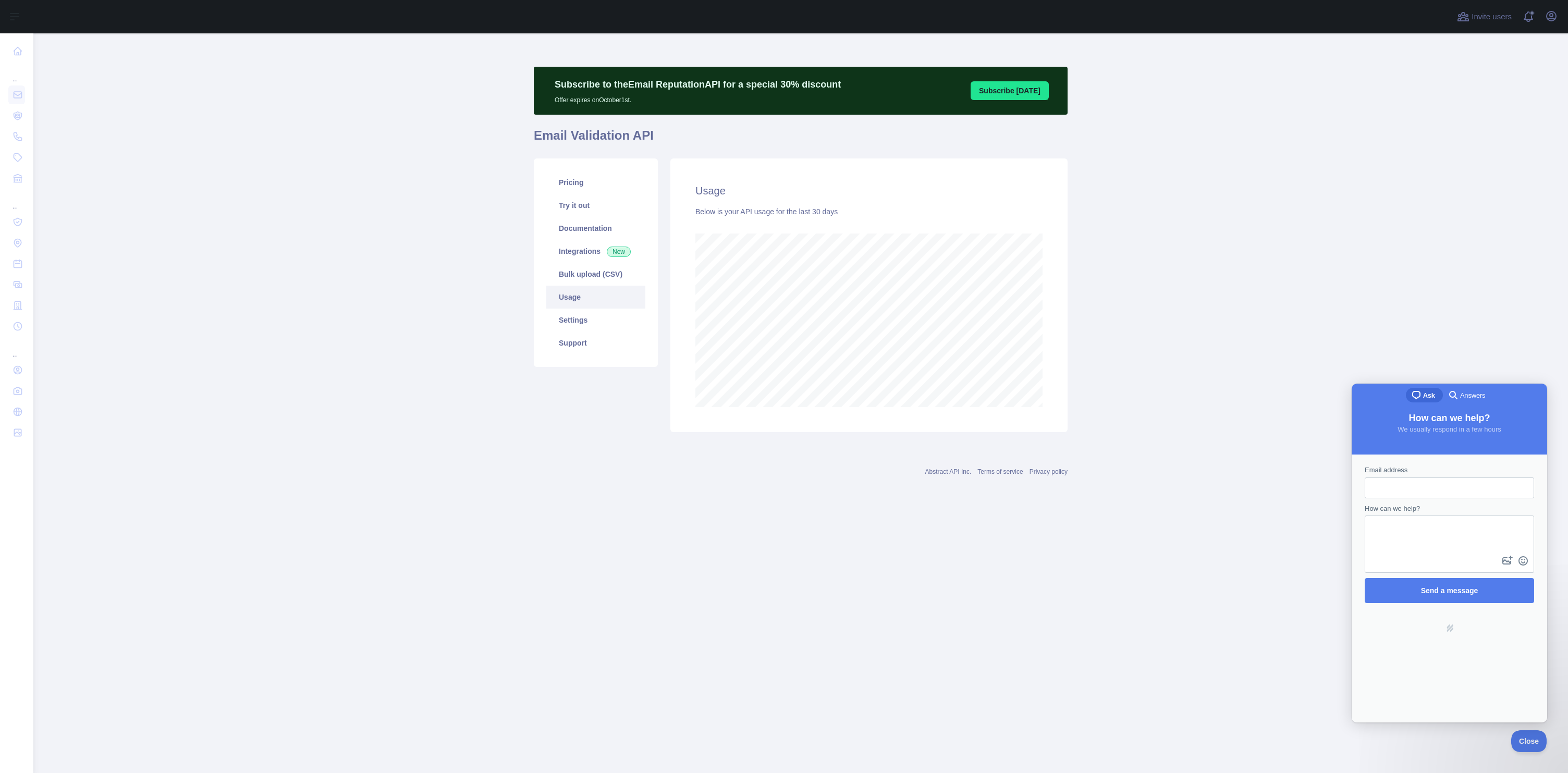
scroll to position [740, 1534]
click at [581, 181] on link "Pricing" at bounding box center [596, 182] width 99 height 23
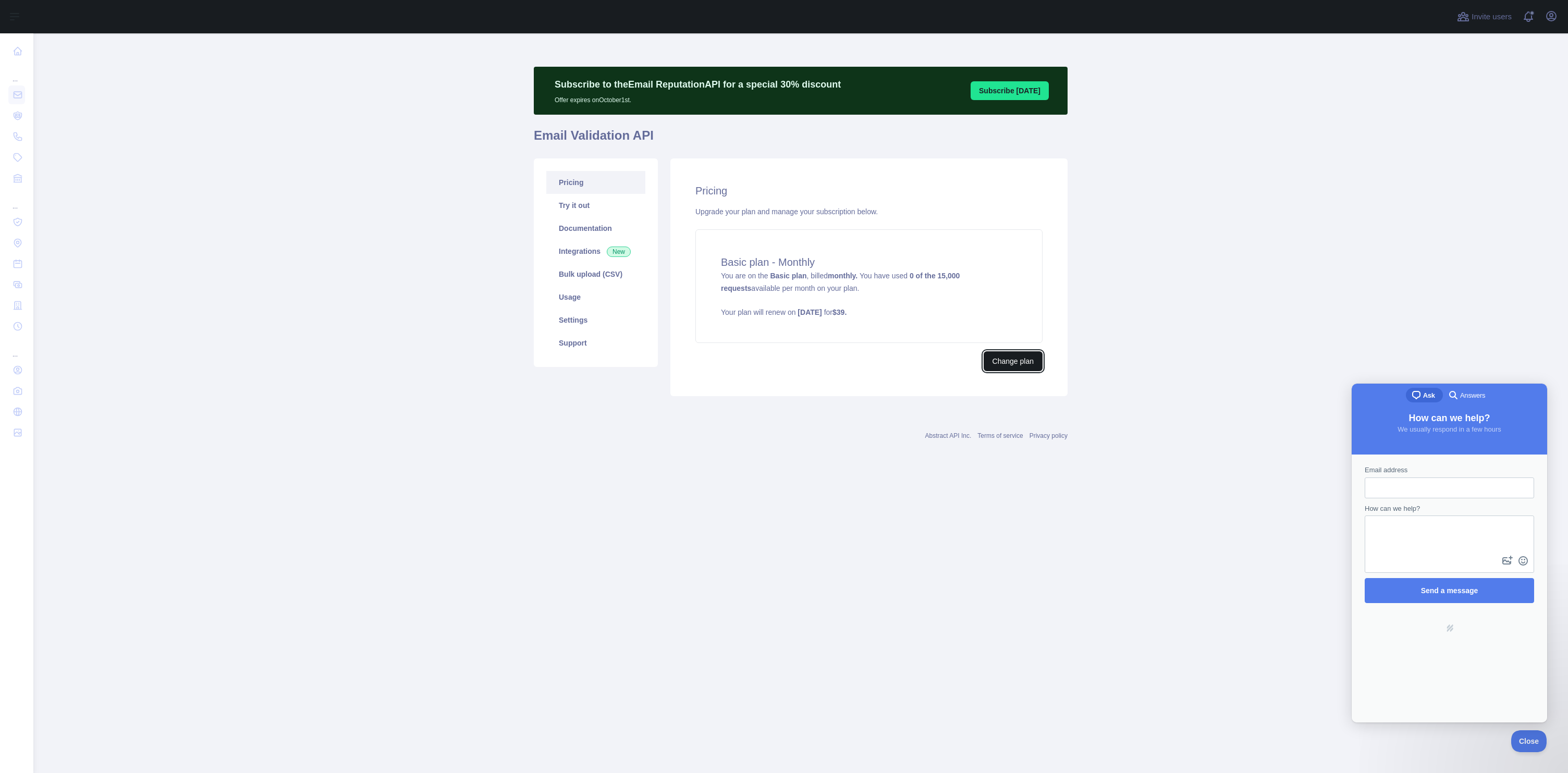
click at [1002, 364] on button "Change plan" at bounding box center [1013, 361] width 59 height 20
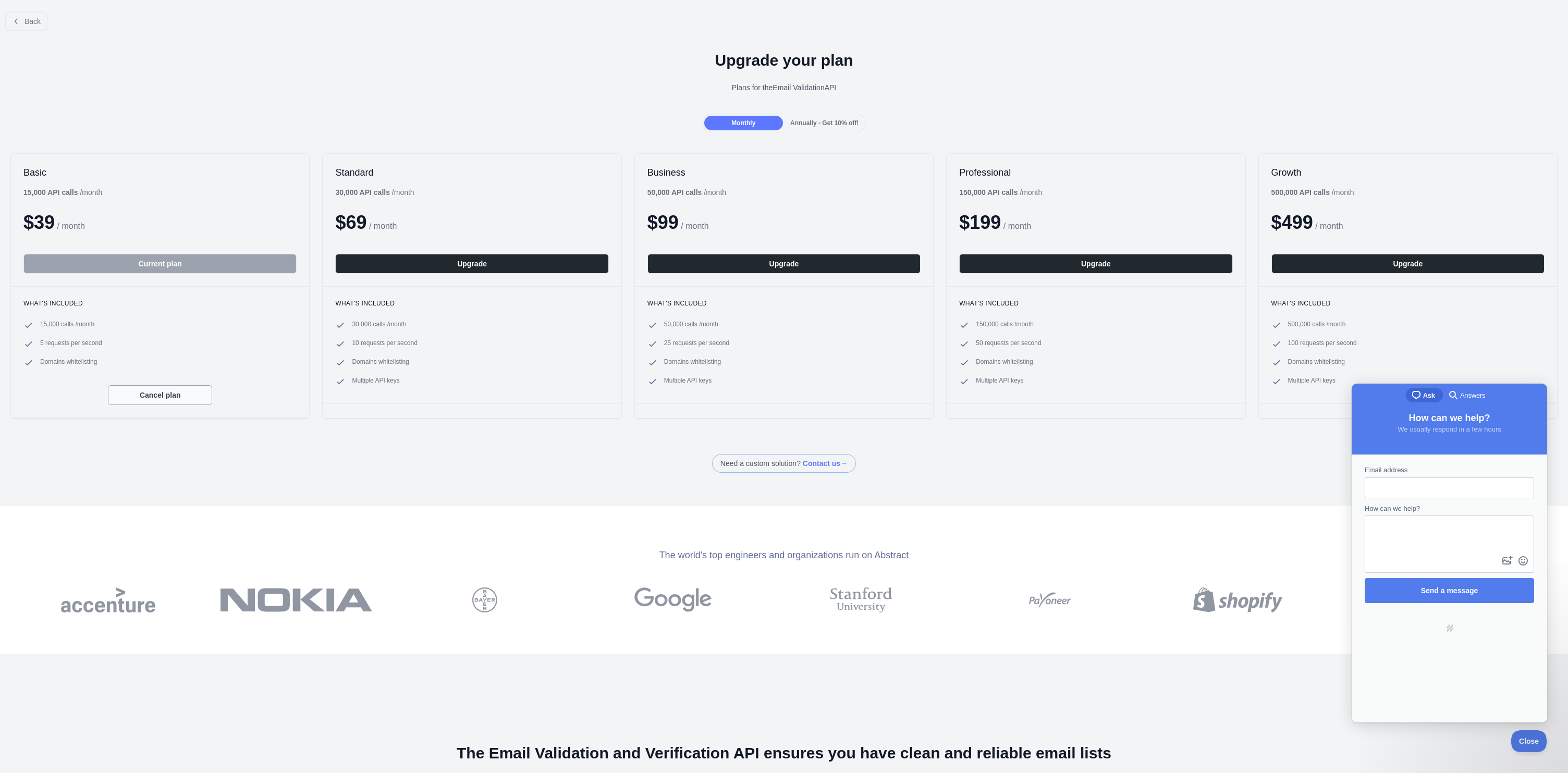
click at [149, 399] on button "Cancel plan" at bounding box center [160, 395] width 104 height 20
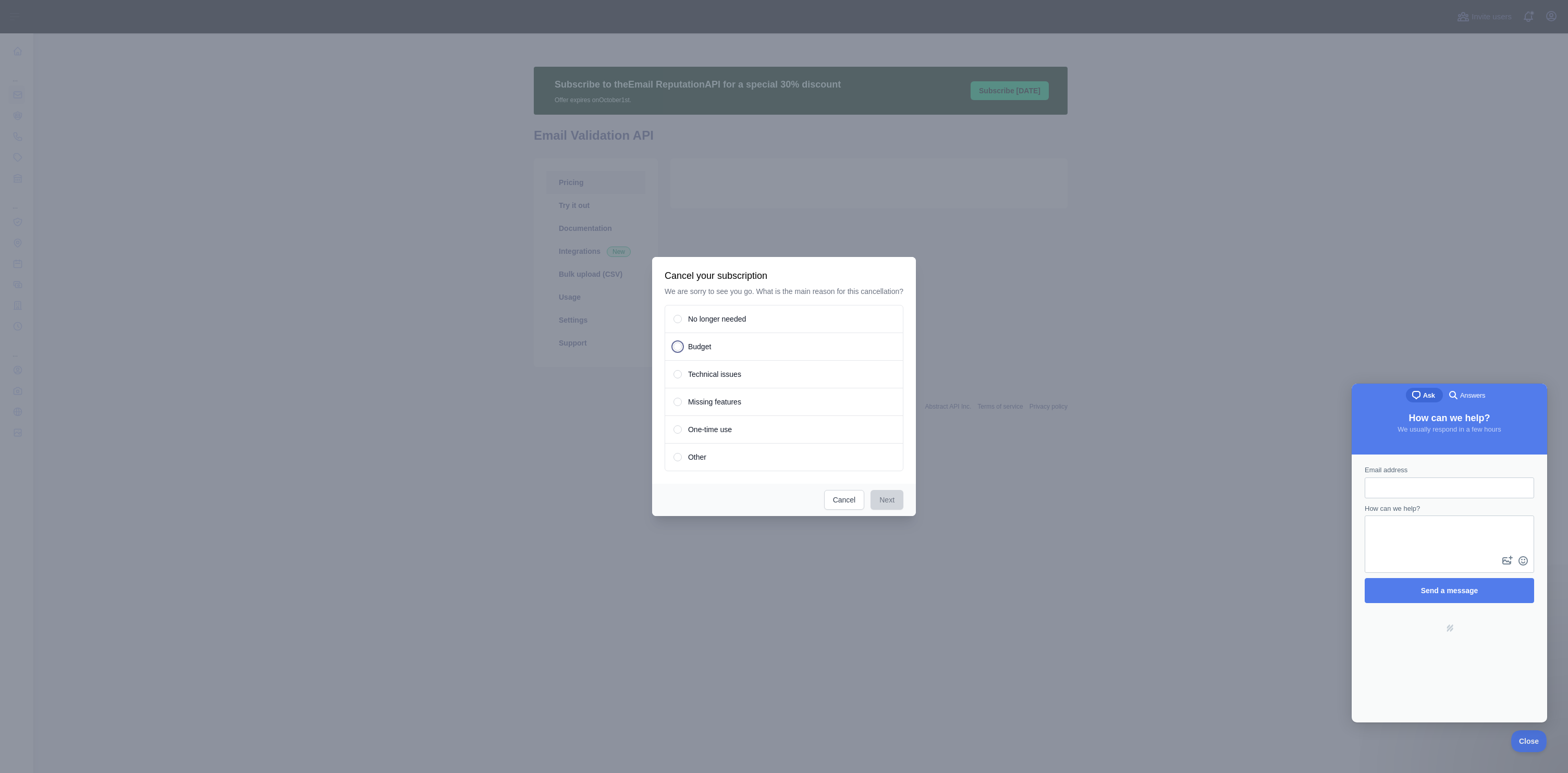
click at [678, 346] on div "Budget" at bounding box center [784, 346] width 239 height 28
click at [882, 500] on button "Next" at bounding box center [887, 500] width 33 height 20
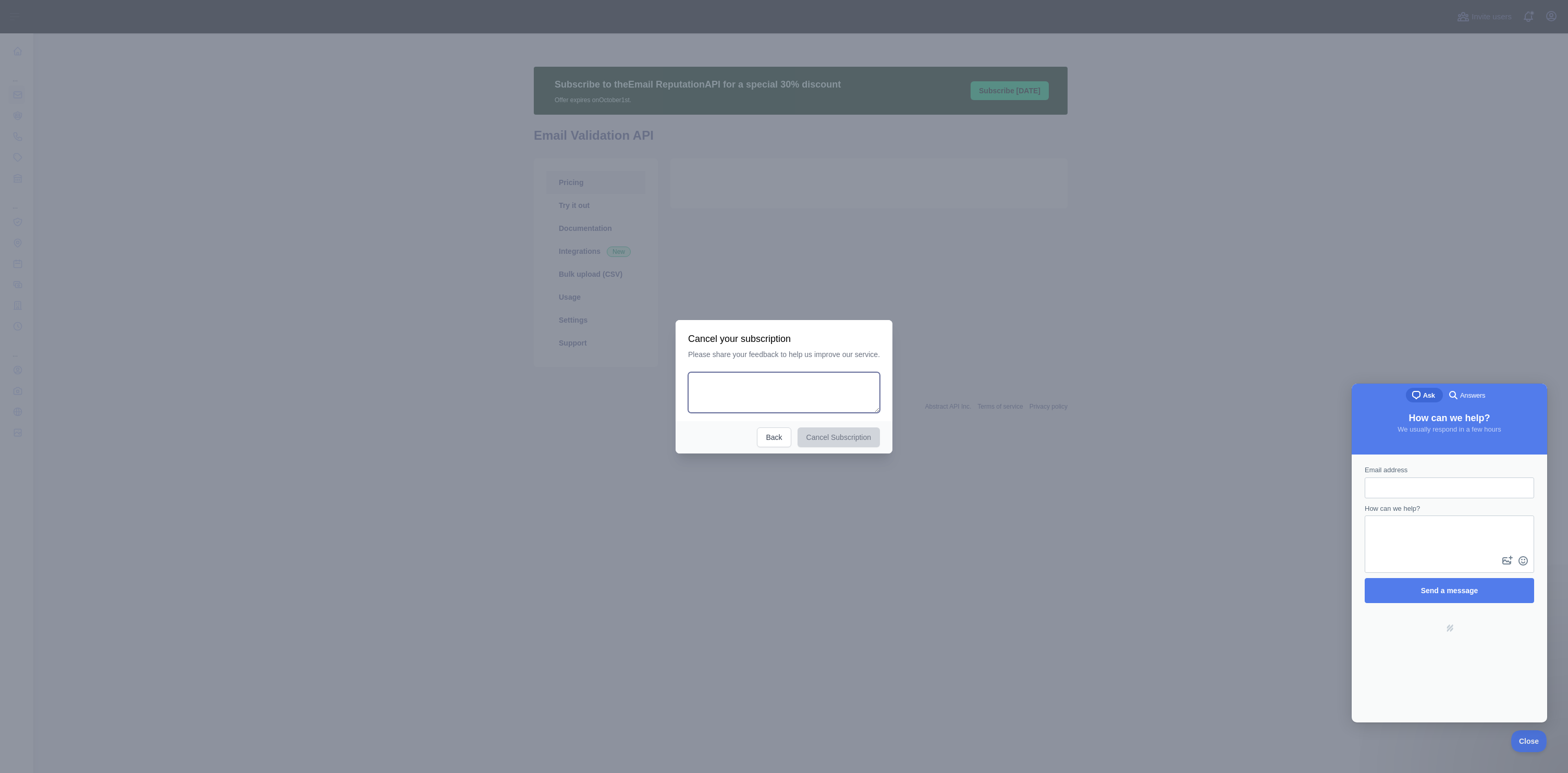
click at [787, 394] on textarea at bounding box center [784, 393] width 192 height 41
type textarea "**********"
click at [856, 430] on button "Cancel Subscription" at bounding box center [842, 437] width 83 height 20
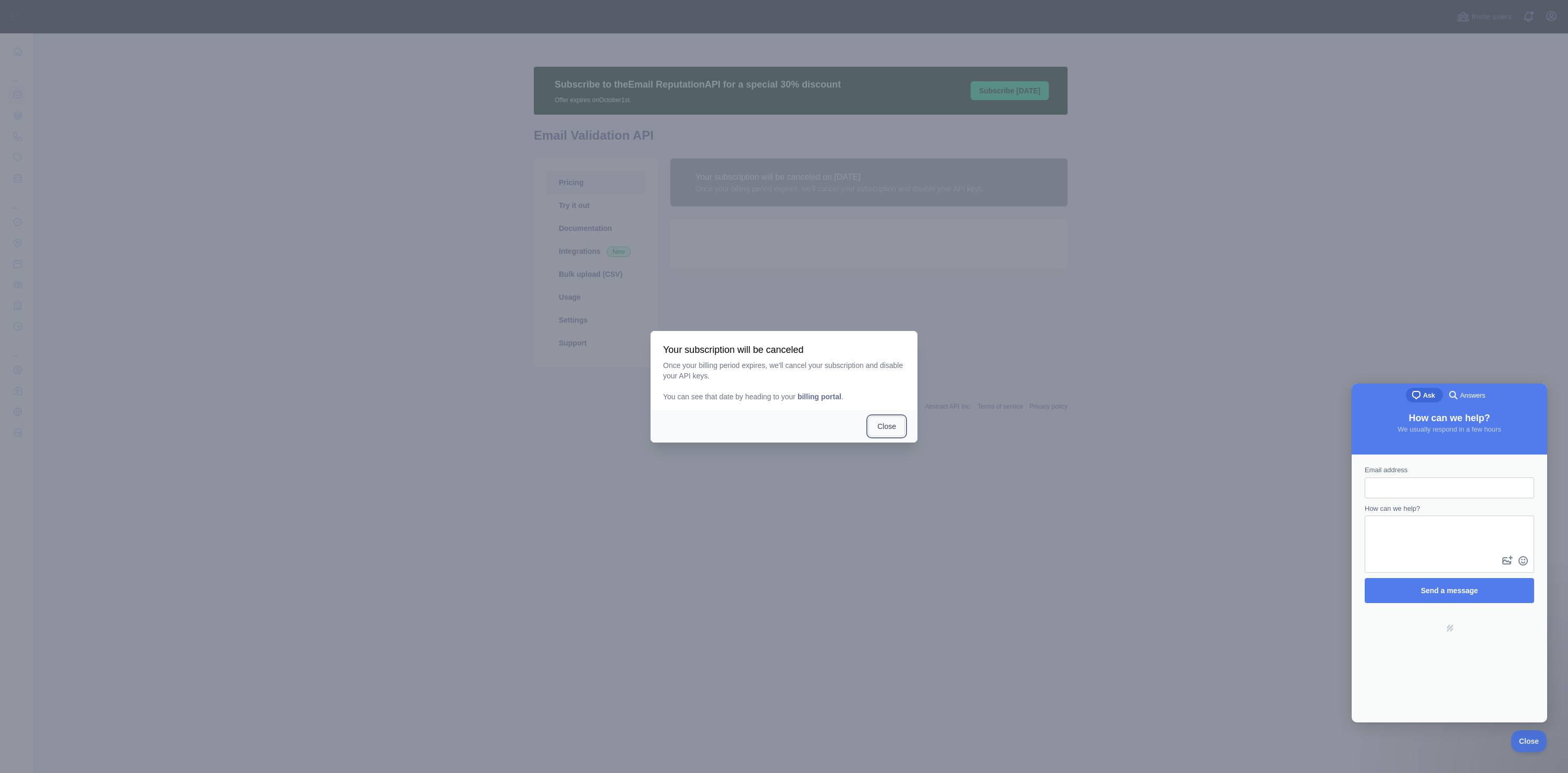
click at [893, 428] on button "Close" at bounding box center [886, 426] width 36 height 20
